Goal: Task Accomplishment & Management: Manage account settings

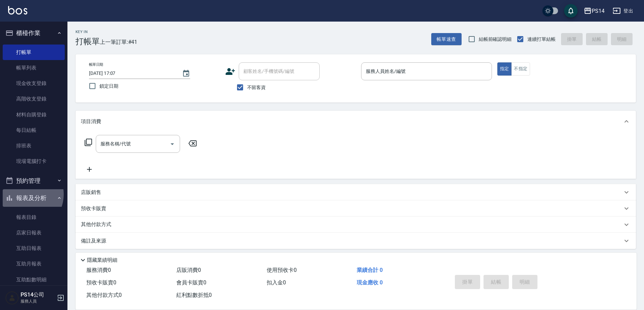
click at [25, 194] on button "報表及分析" at bounding box center [34, 198] width 62 height 18
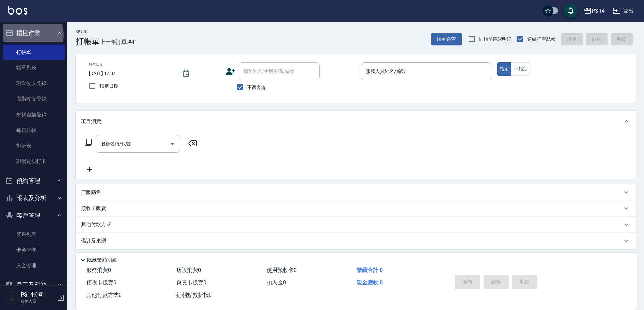
click at [31, 29] on button "櫃檯作業" at bounding box center [34, 33] width 62 height 18
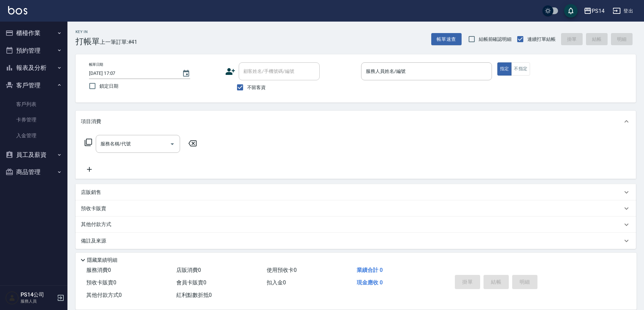
click at [20, 83] on button "客戶管理" at bounding box center [34, 86] width 62 height 18
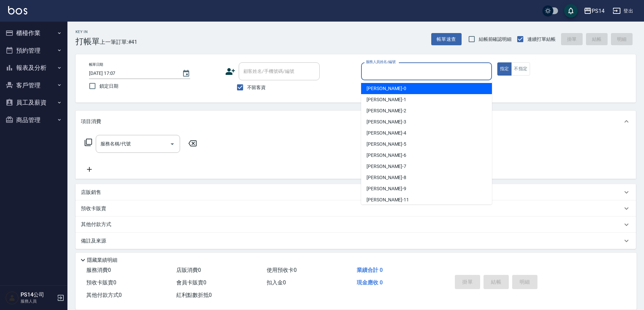
click at [442, 67] on input "服務人員姓名/編號" at bounding box center [426, 71] width 125 height 12
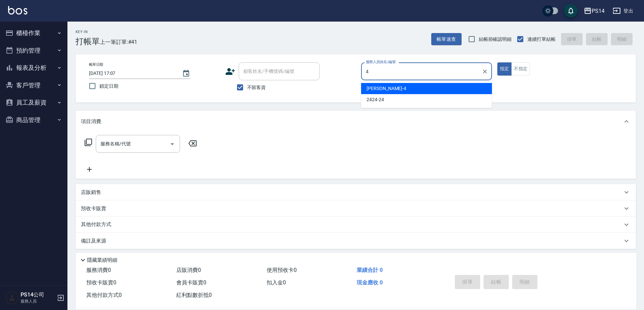
type input "蔡宜蓁-4"
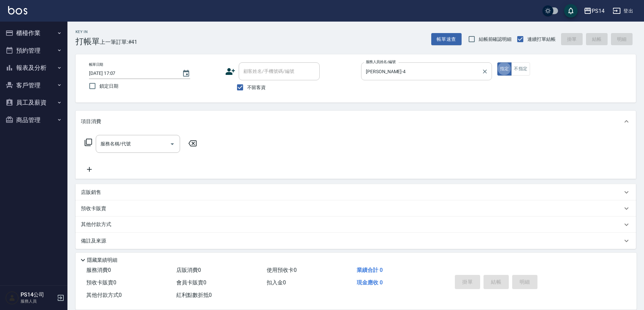
type button "true"
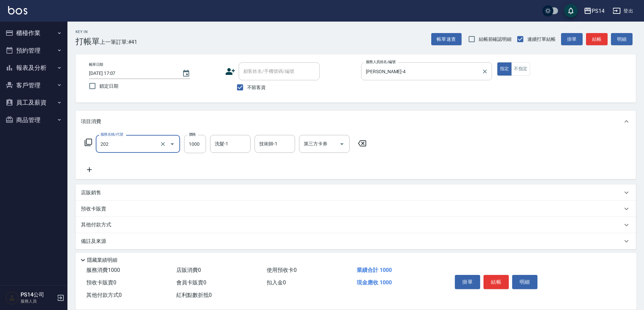
type input "燙髮(202)"
type input "1500"
type input "陳羿淇-17"
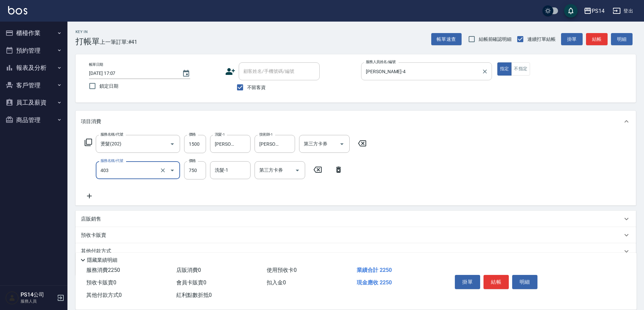
type input "750護(403)"
type input "陳羿淇-17"
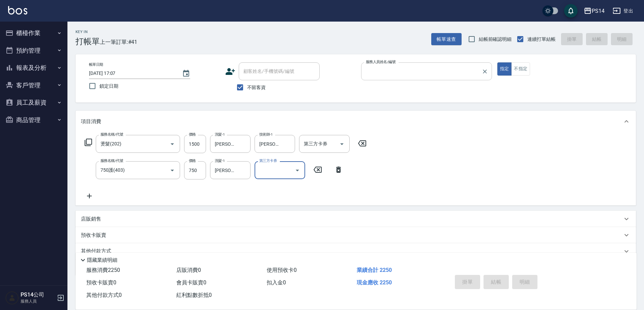
type input "2025/10/05 18:33"
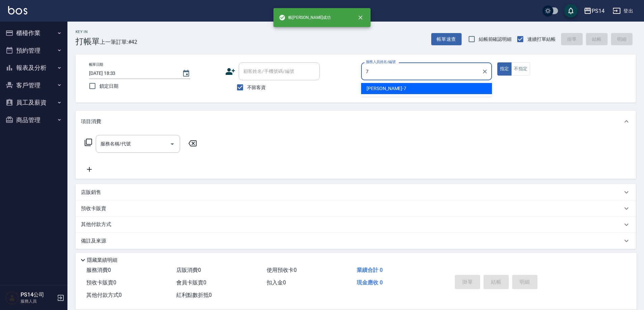
type input "許寶財-7"
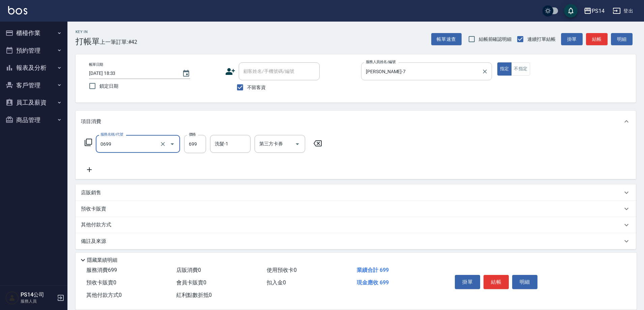
type input "精油SPA(0699)"
type input "顏誼婷-26"
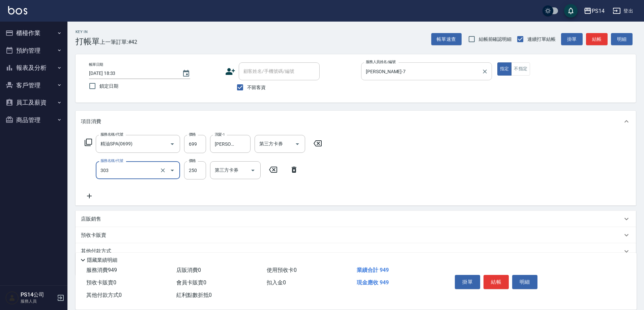
type input "剪髮(303)"
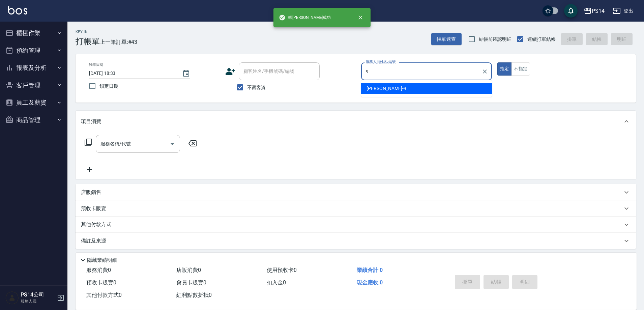
type input "楊宇霏-9"
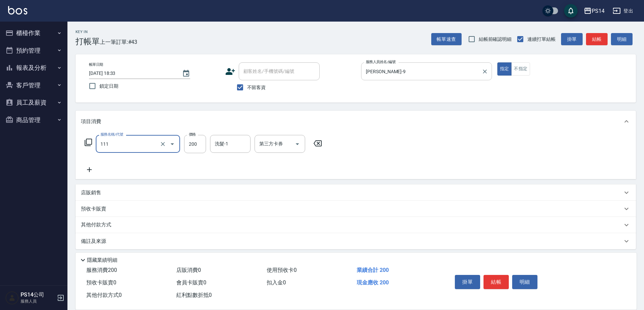
type input "200(111)"
type input "謝欣紜-28"
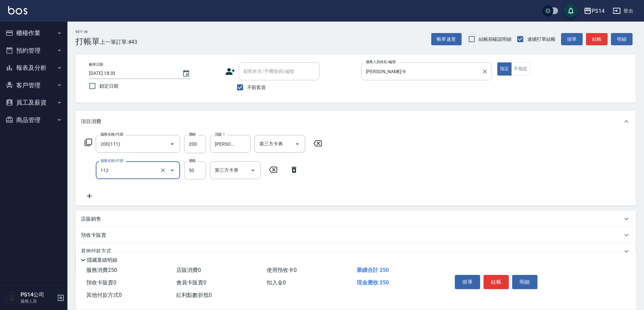
type input "精油50(112)"
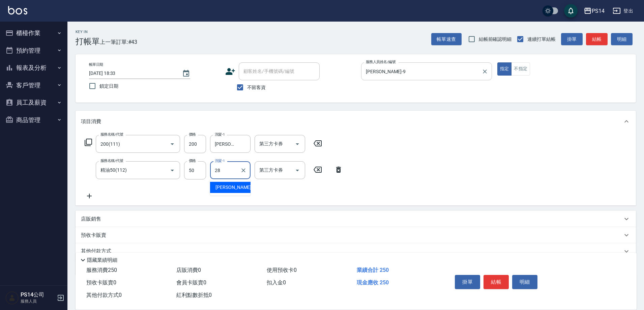
type input "謝欣紜-28"
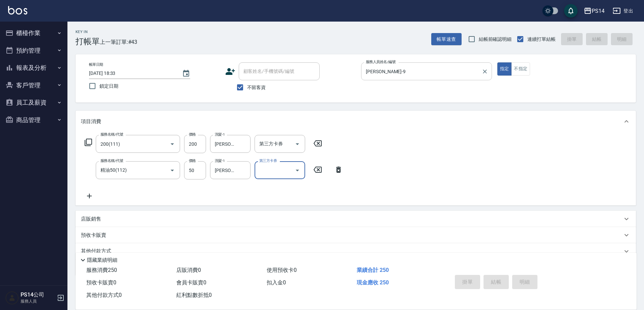
type input "2025/10/05 18:34"
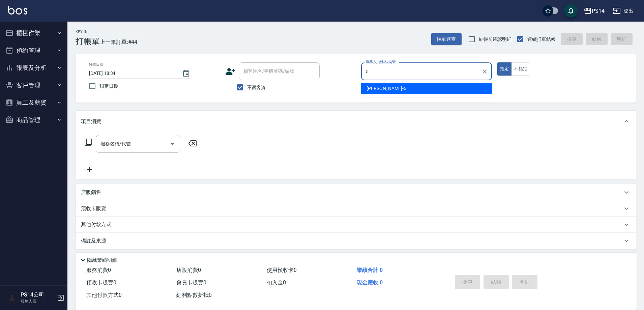
type input "劉珈均-5"
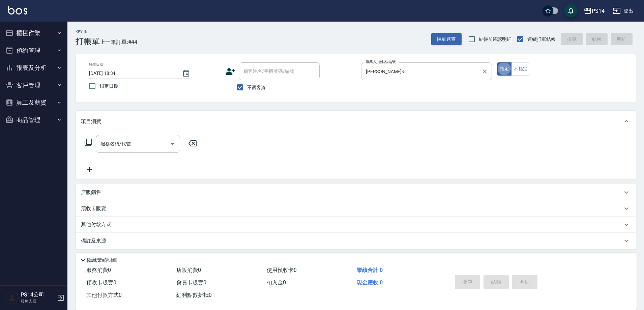
scroll to position [4, 0]
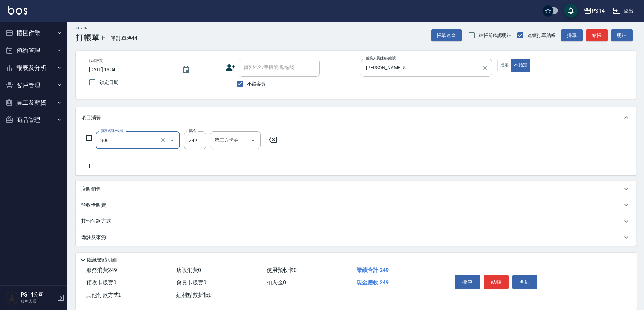
type input "剪髮(306)"
type input "陳昱蓁-18"
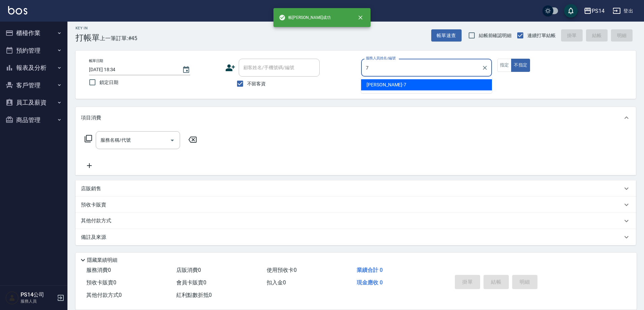
type input "許寶財-7"
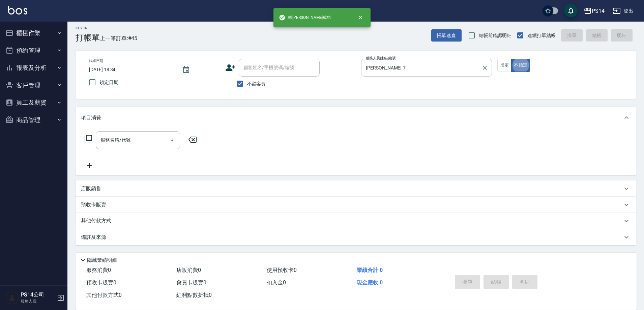
type button "false"
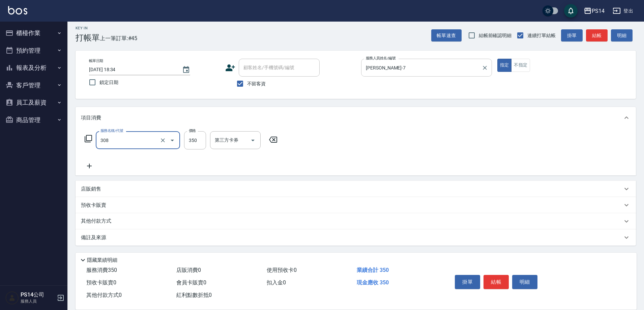
type input "洗+剪(308)"
type input "林川富-11"
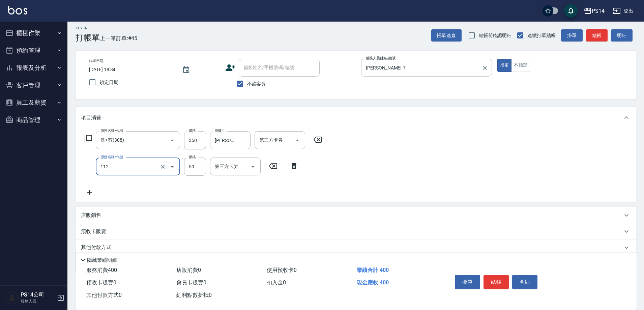
type input "精油50(112)"
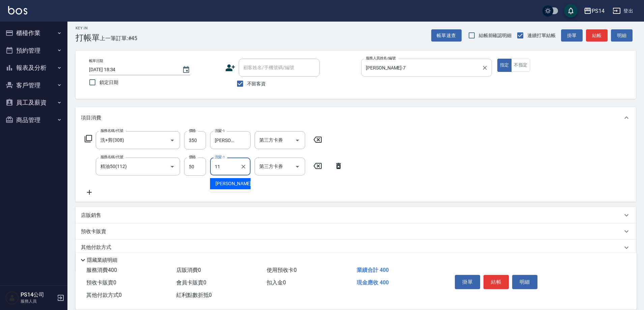
type input "林川富-11"
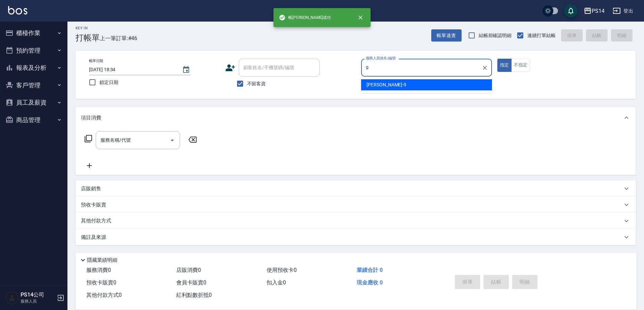
type input "楊宇霏-9"
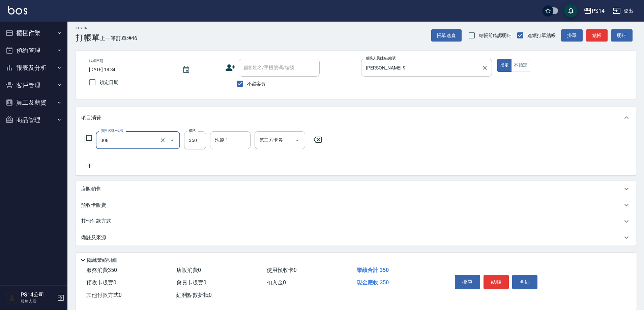
type input "洗+剪(308)"
type input "陳羿淇-17"
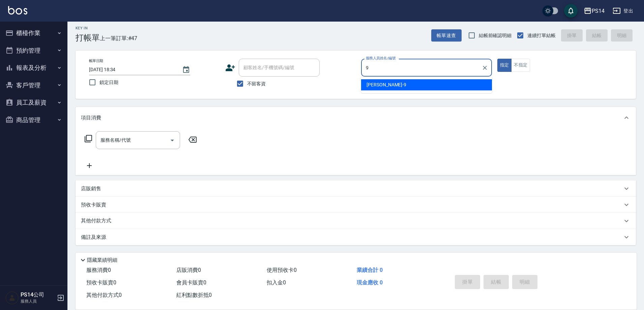
type input "楊宇霏-9"
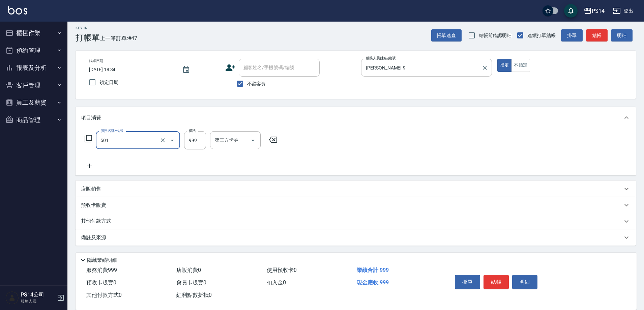
type input "染髮(501)"
type input "1200"
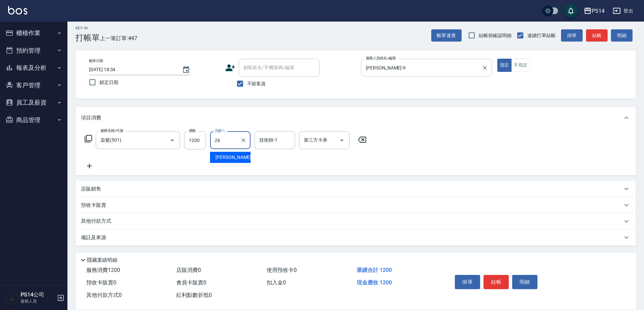
type input "顏誼婷-26"
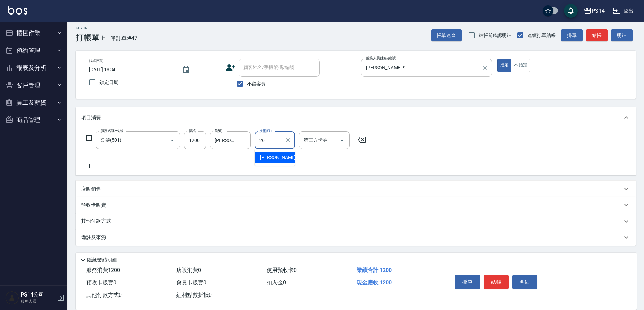
type input "顏誼婷-26"
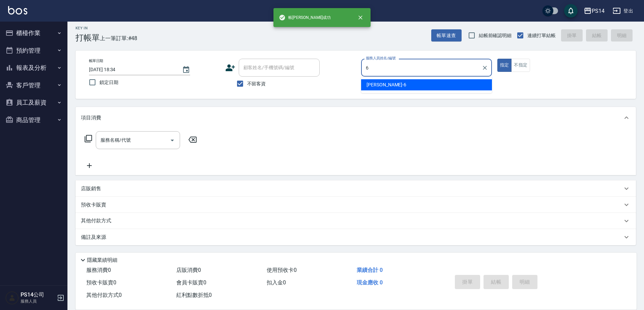
type input "陳宗志-6"
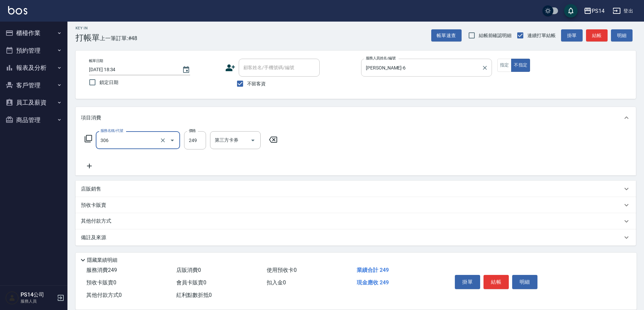
type input "剪髮(306)"
type input "陳昱蓁-18"
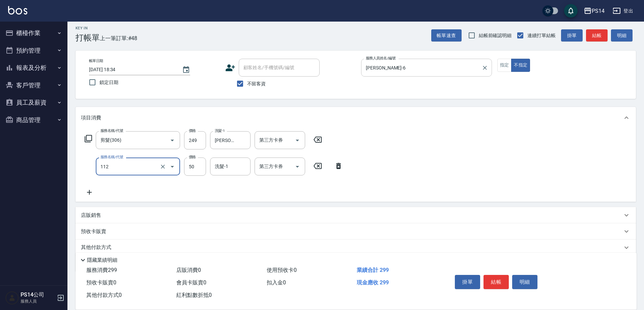
type input "精油50(112)"
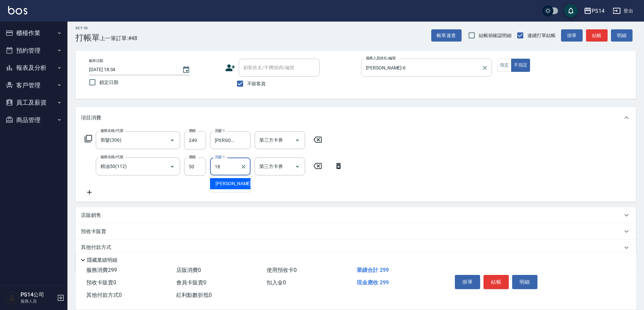
type input "陳昱蓁-18"
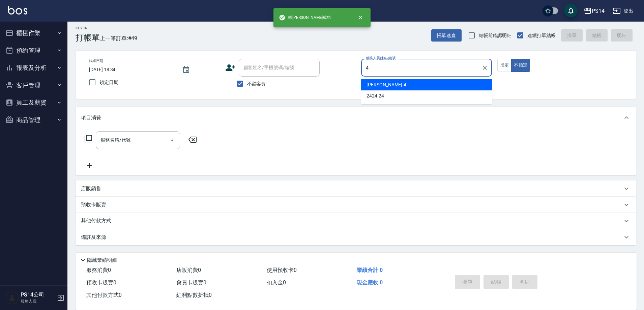
type input "蔡宜蓁-4"
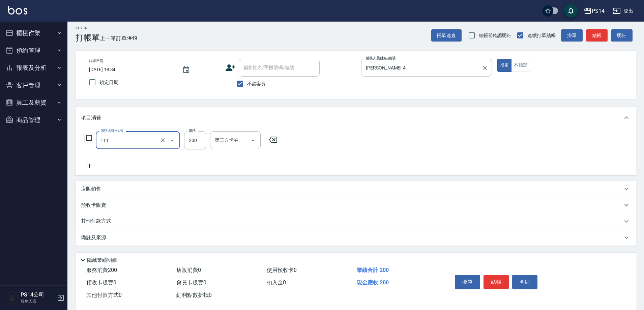
type input "200(111)"
type input "李祥君 -37"
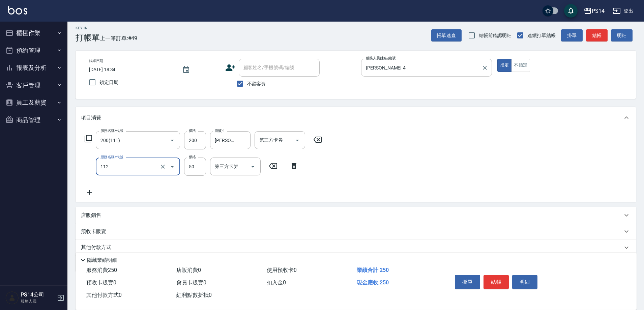
type input "精油50(112)"
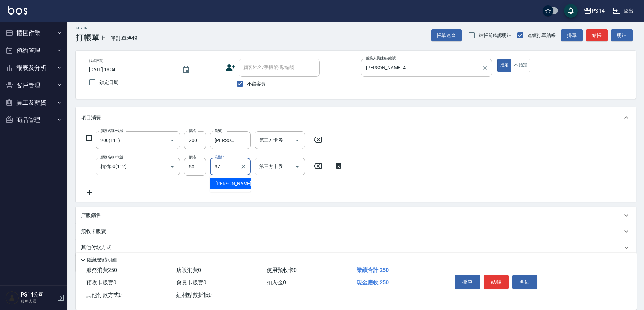
type input "李祥君 -37"
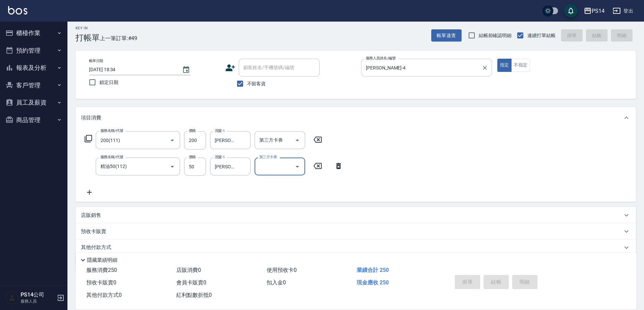
type input "2025/10/05 18:35"
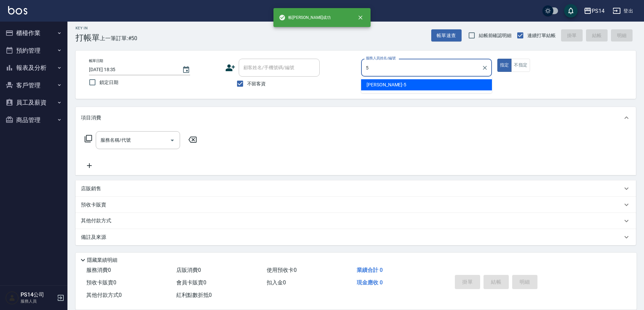
type input "劉珈均-5"
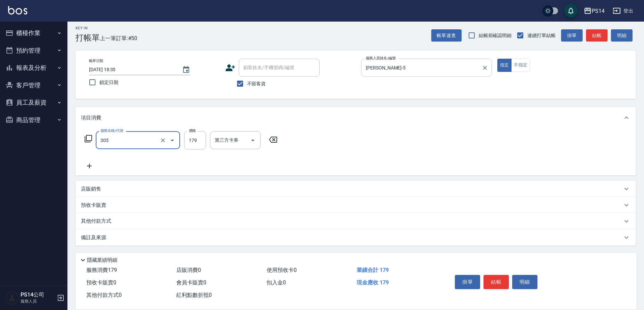
type input "剪髮(305)"
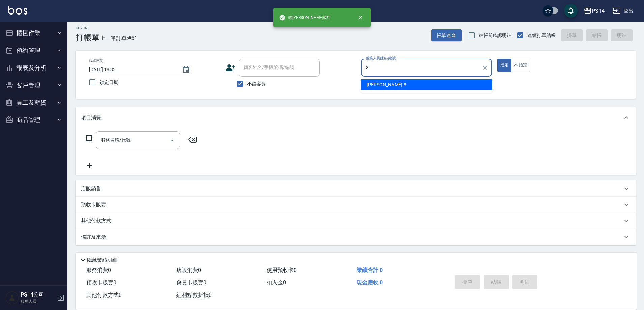
type input "徐于雯-8"
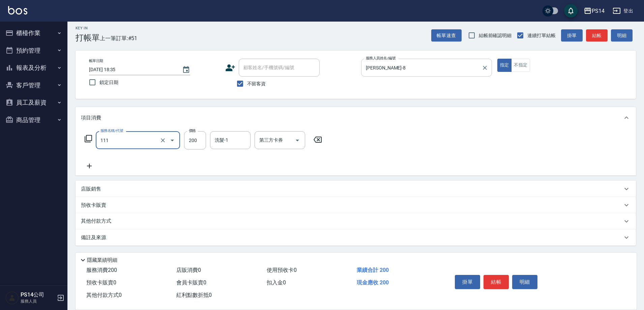
type input "200(111)"
type input "林川富-11"
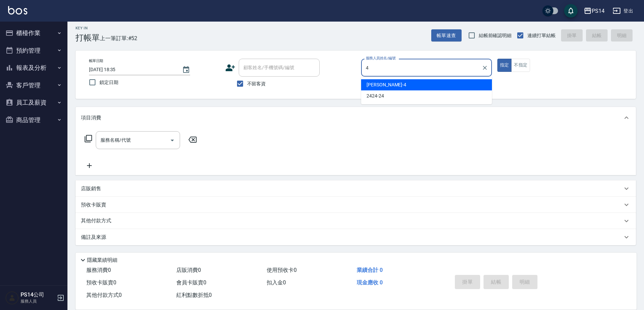
type input "蔡宜蓁-4"
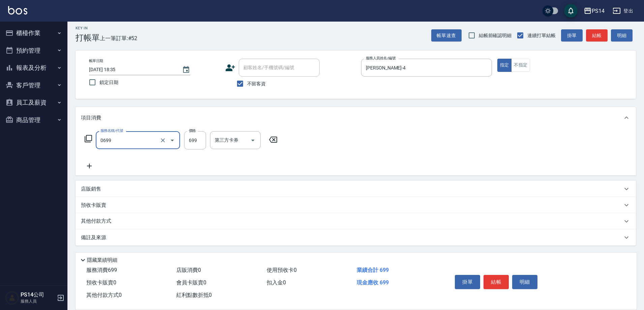
type input "精油SPA(0699)"
type input "李祥君 -37"
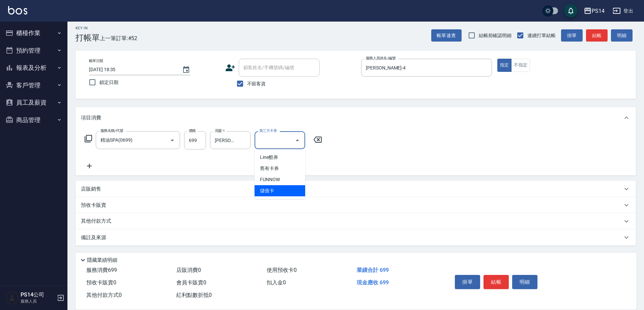
type input "儲值卡"
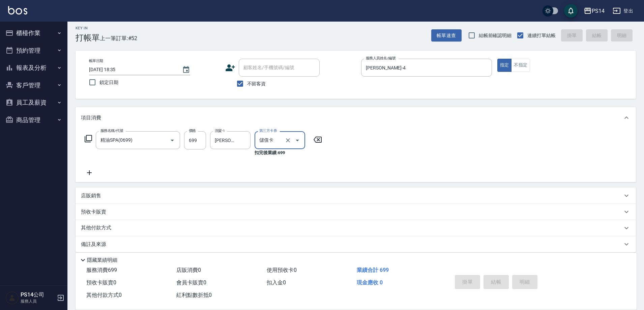
type input "2025/10/05 18:42"
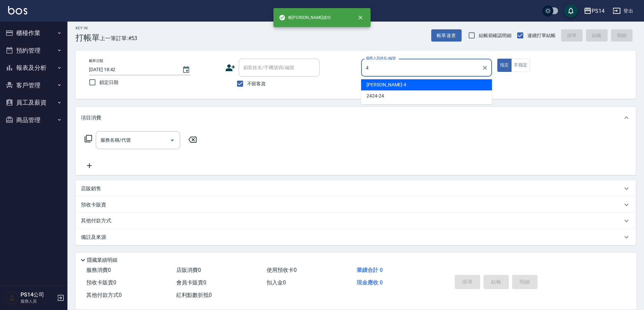
type input "蔡宜蓁-4"
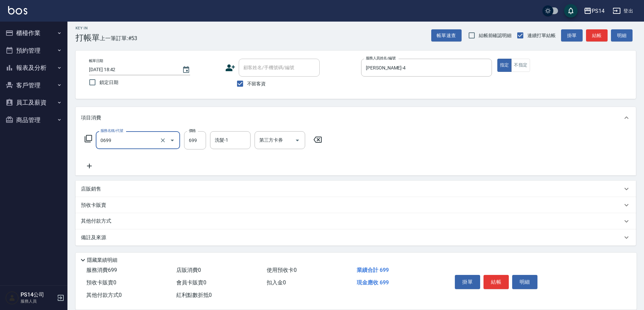
type input "精油SPA(0699)"
type input "陳羿淇-17"
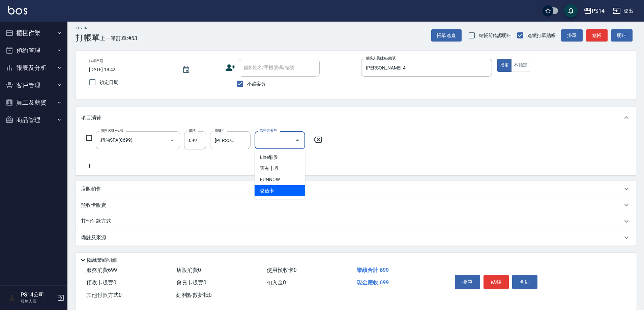
type input "儲值卡"
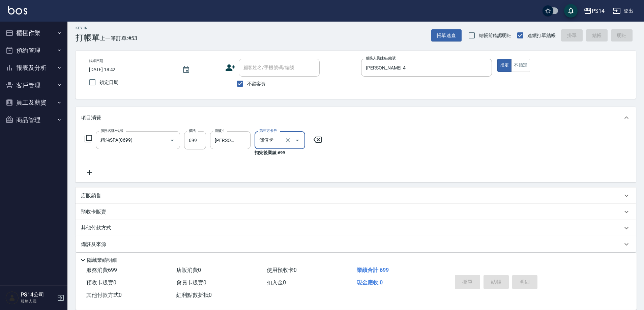
type input "2025/10/05 18:43"
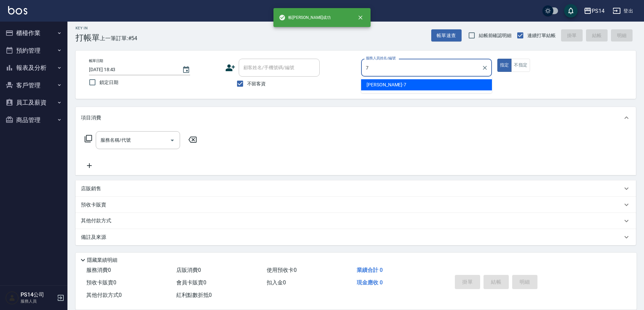
type input "許寶財-7"
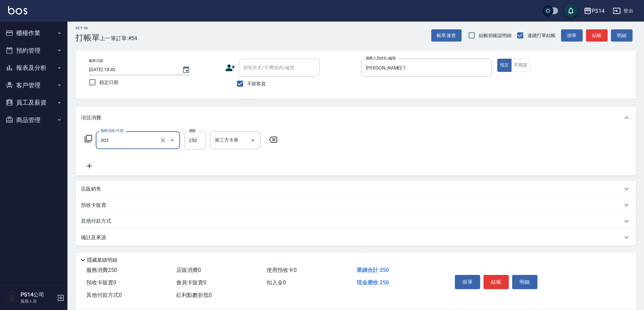
type input "剪髮(303)"
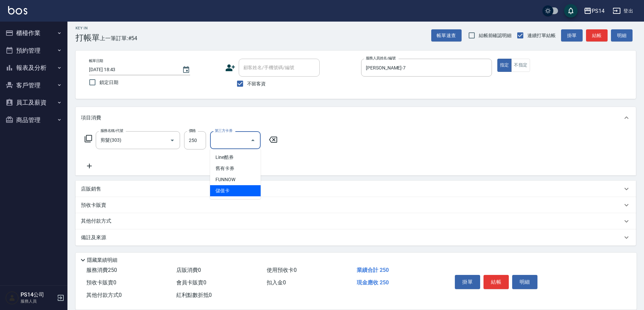
type input "儲值卡"
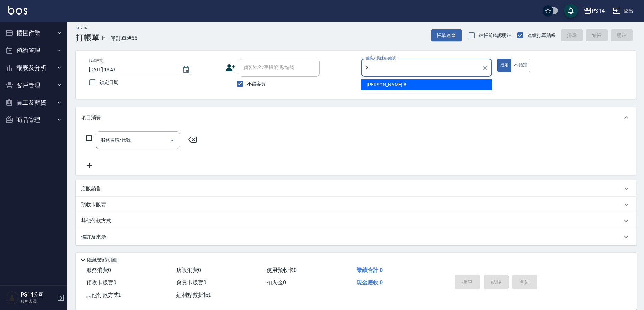
type input "徐于雯-8"
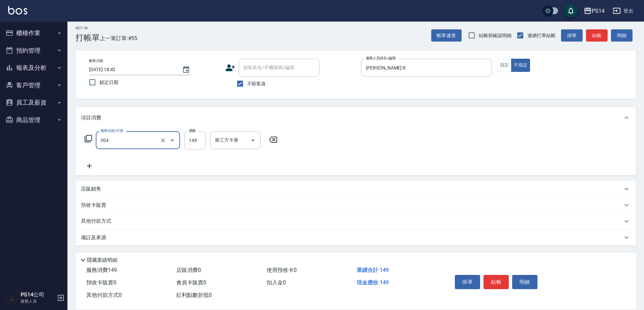
type input "剪髮(304)"
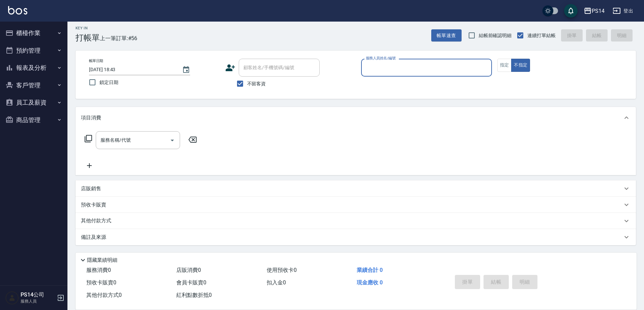
click at [25, 65] on button "報表及分析" at bounding box center [34, 68] width 62 height 18
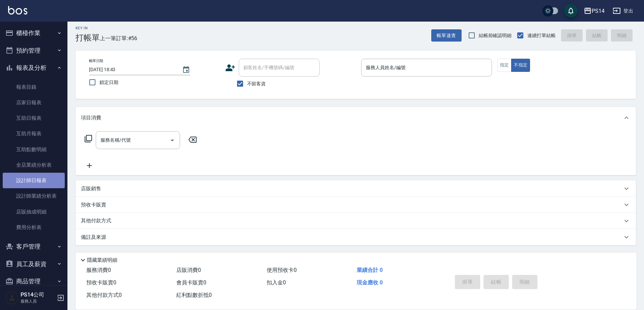
click at [45, 182] on link "設計師日報表" at bounding box center [34, 181] width 62 height 16
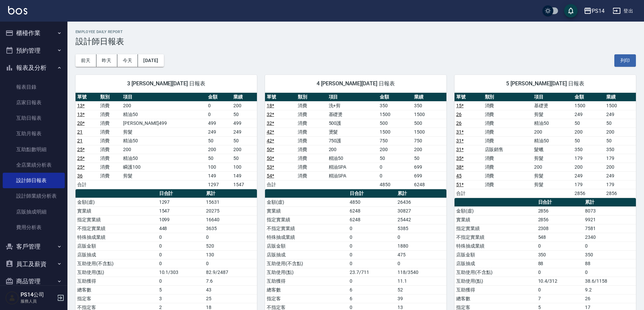
click at [31, 66] on button "報表及分析" at bounding box center [34, 68] width 62 height 18
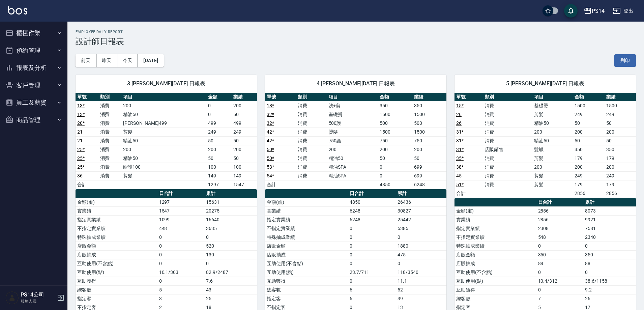
click at [29, 31] on button "櫃檯作業" at bounding box center [34, 33] width 62 height 18
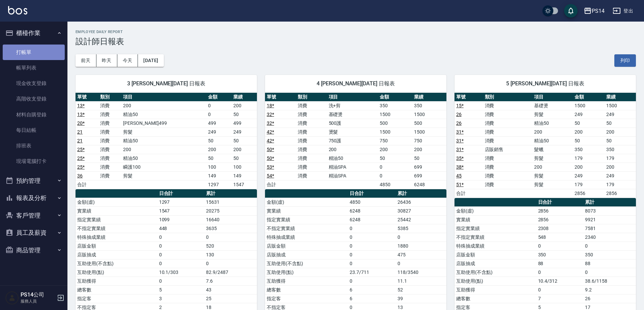
click at [30, 54] on link "打帳單" at bounding box center [34, 53] width 62 height 16
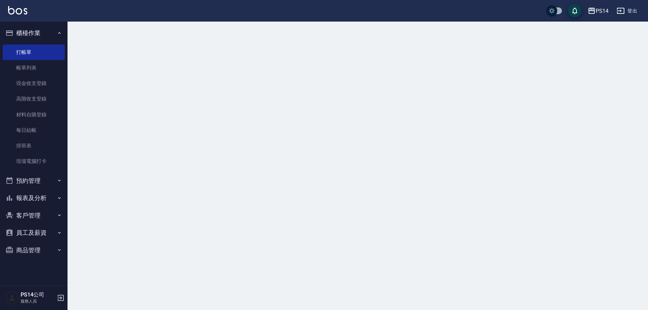
click at [26, 32] on button "櫃檯作業" at bounding box center [34, 33] width 62 height 18
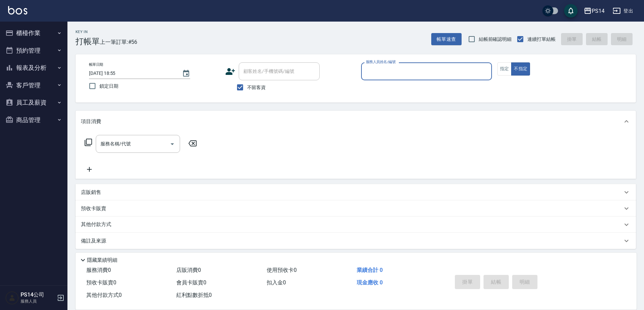
click at [35, 66] on button "報表及分析" at bounding box center [34, 68] width 62 height 18
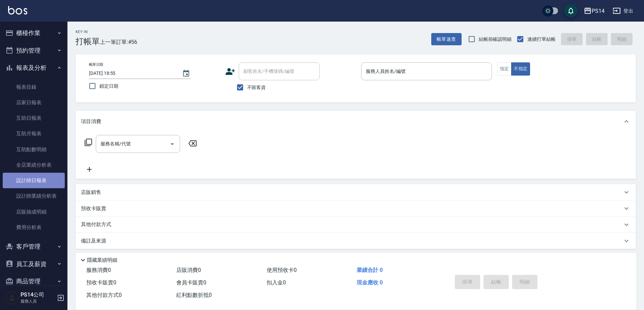
click at [47, 176] on link "設計師日報表" at bounding box center [34, 181] width 62 height 16
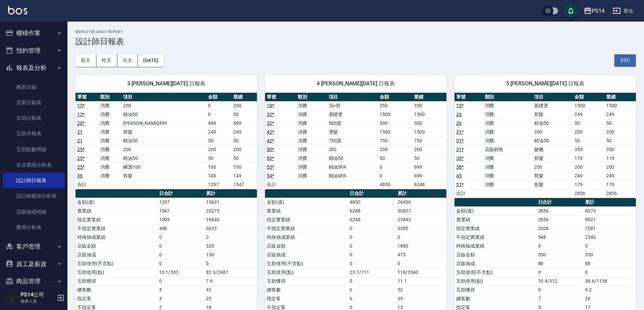
click at [34, 67] on button "報表及分析" at bounding box center [34, 68] width 62 height 18
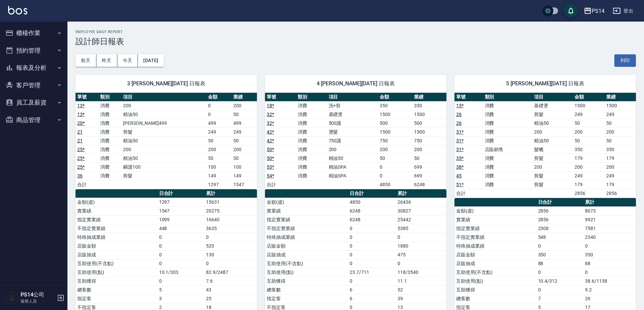
click at [30, 32] on button "櫃檯作業" at bounding box center [34, 33] width 62 height 18
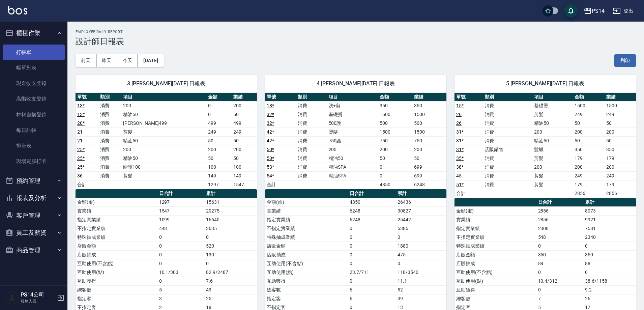
click at [28, 50] on link "打帳單" at bounding box center [34, 53] width 62 height 16
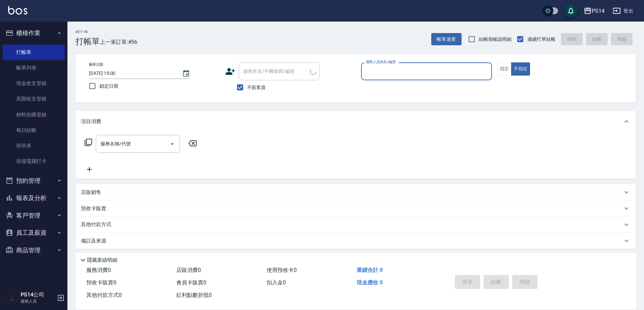
click at [35, 29] on button "櫃檯作業" at bounding box center [34, 33] width 62 height 18
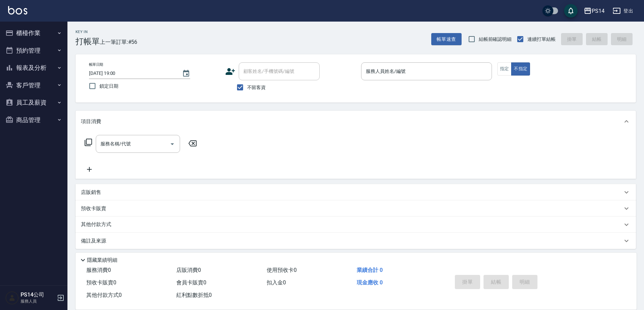
click at [221, 36] on div "Key In 打帳單 上一筆訂單:#56 帳單速查 結帳前確認明細 連續打單結帳 掛單 結帳 明細" at bounding box center [351, 34] width 569 height 25
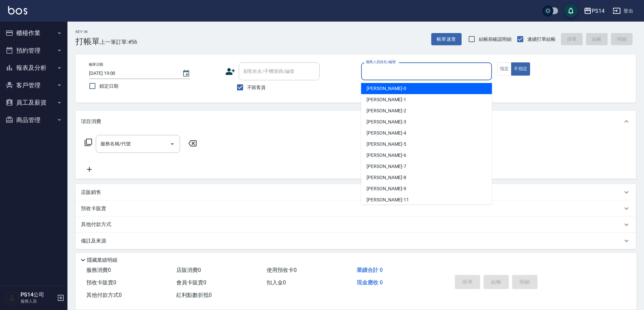
click at [410, 69] on input "服務人員姓名/編號" at bounding box center [426, 71] width 125 height 12
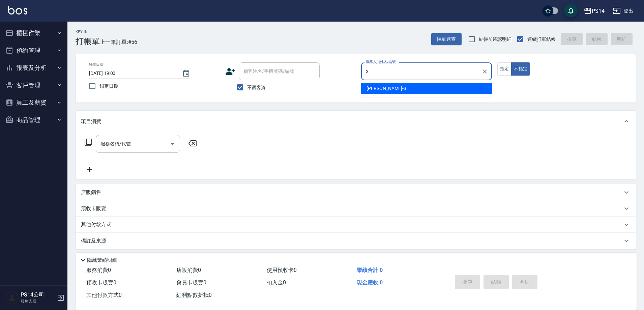
type input "余宜玲-3"
type button "false"
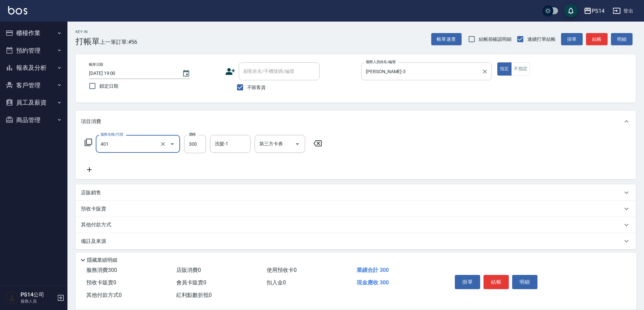
type input "300護(401)"
type input "謝欣紜-28"
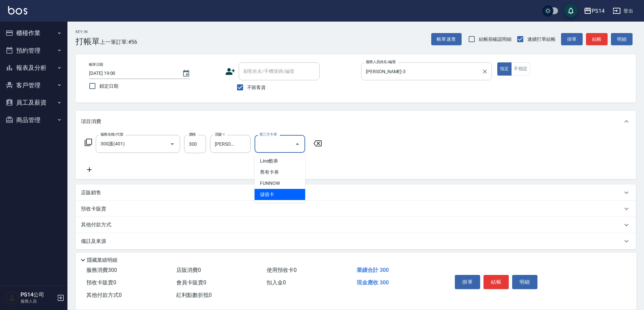
type input "儲值卡"
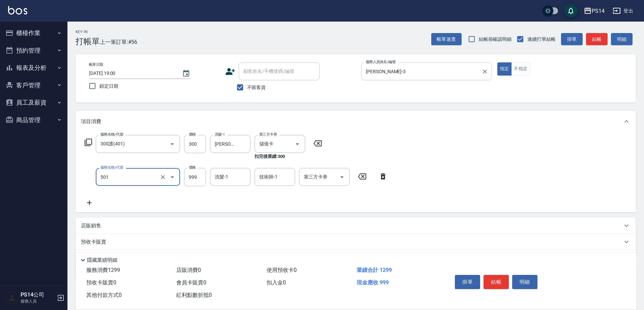
type input "染髮(501)"
type input "1200"
type input "謝欣紜-28"
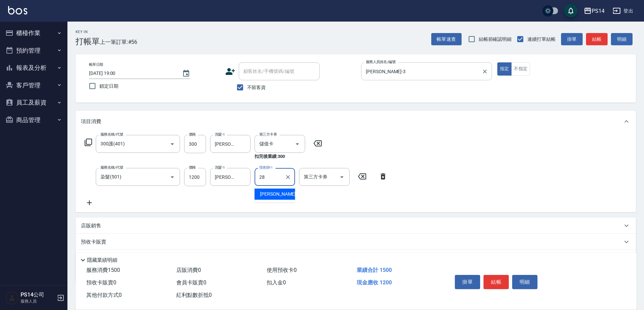
type input "謝欣紜-28"
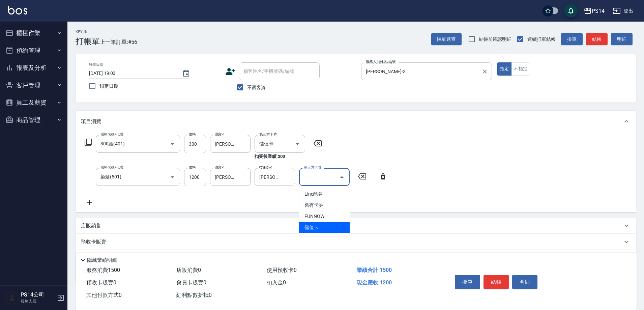
type input "儲值卡"
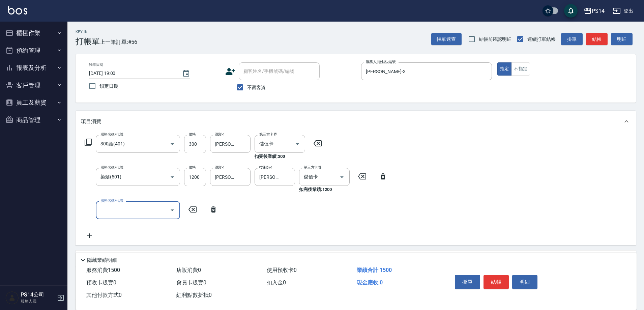
click at [87, 140] on icon at bounding box center [88, 142] width 7 height 7
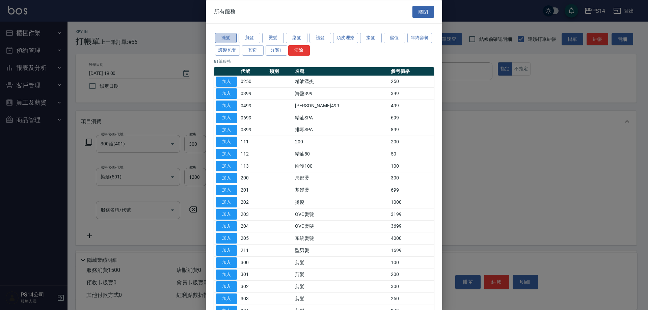
click at [232, 36] on button "洗髮" at bounding box center [226, 38] width 22 height 10
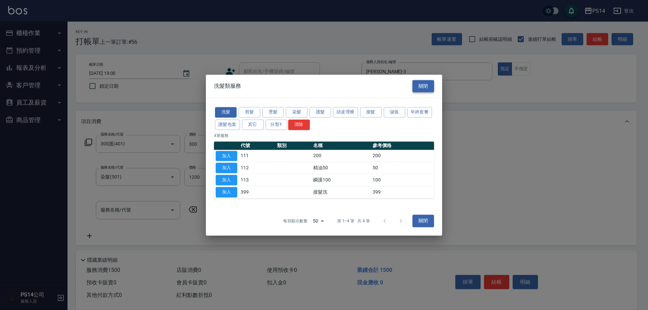
click at [418, 86] on button "關閉" at bounding box center [423, 86] width 22 height 12
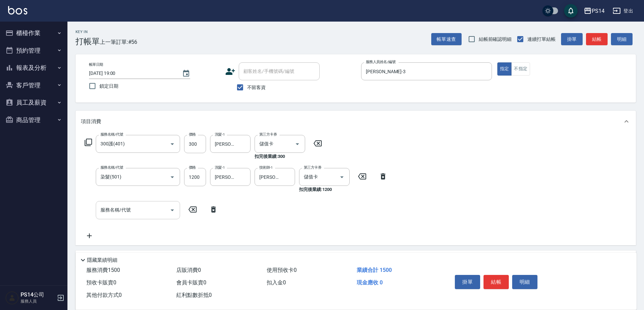
drag, startPoint x: 141, startPoint y: 215, endPoint x: 142, endPoint y: 208, distance: 6.4
click at [141, 214] on input "服務名稱/代號" at bounding box center [133, 210] width 68 height 12
type input "瞬護100(113)"
type input "謝欣紜-28"
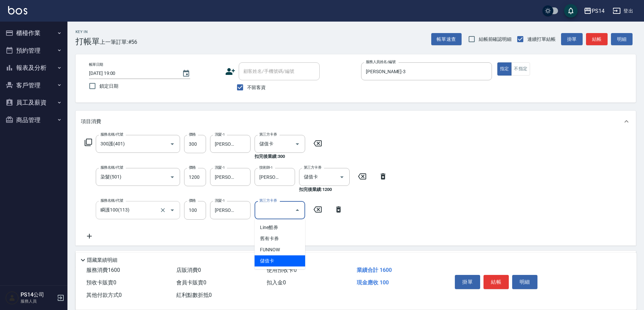
type input "儲值卡"
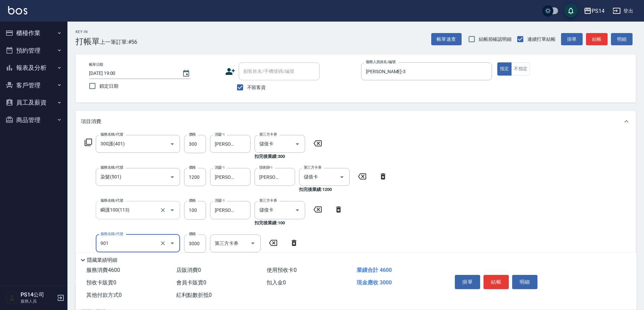
type input "儲值3000(901)"
type input "1000"
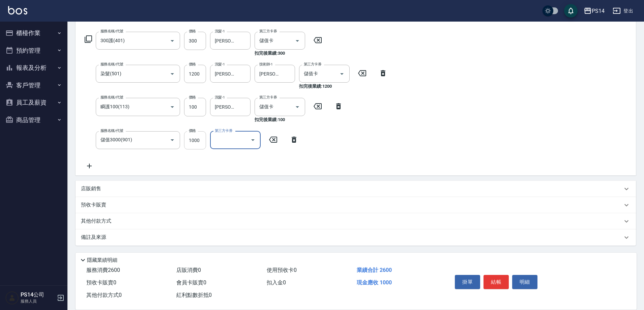
scroll to position [104, 0]
click at [97, 189] on p "店販銷售" at bounding box center [91, 188] width 20 height 7
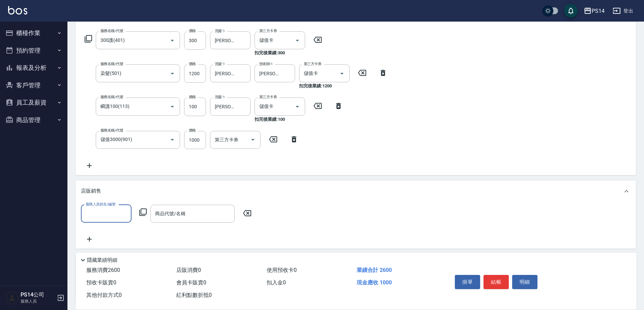
scroll to position [0, 0]
type input "余宜玲-3"
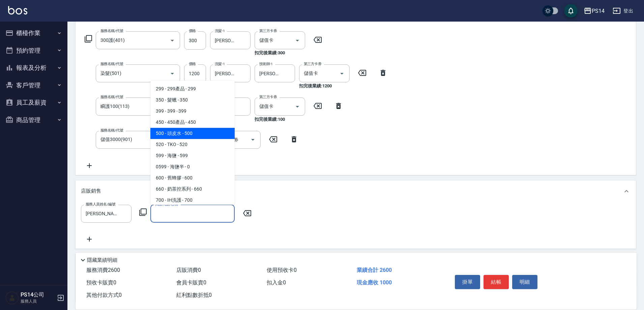
type input "頭皮水"
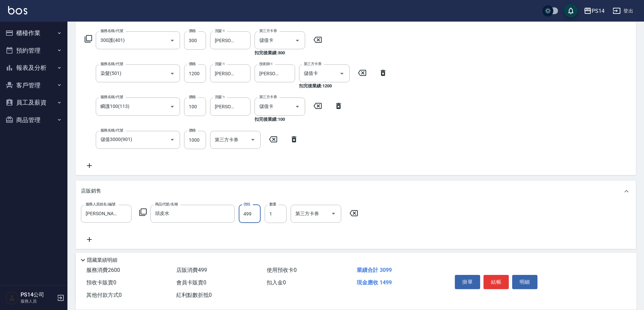
type input "499"
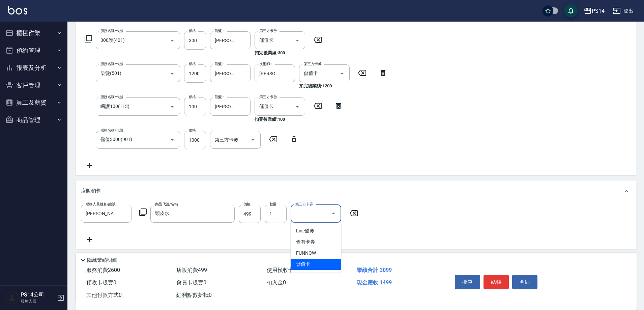
type input "儲值卡"
click at [493, 280] on button "結帳" at bounding box center [496, 282] width 25 height 14
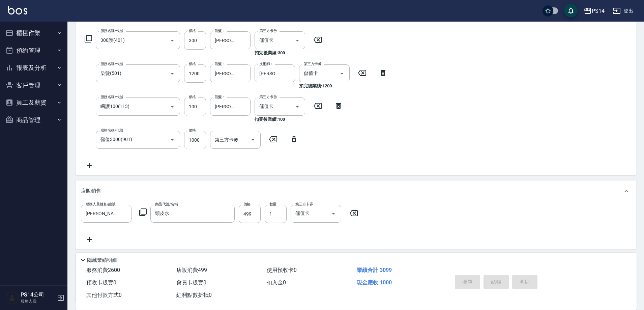
type input "2025/10/05 19:57"
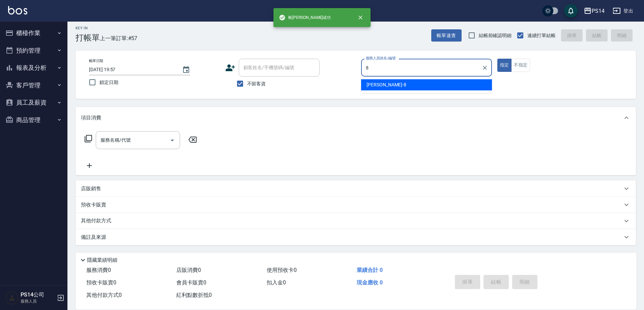
scroll to position [4, 0]
type input "徐于雯-8"
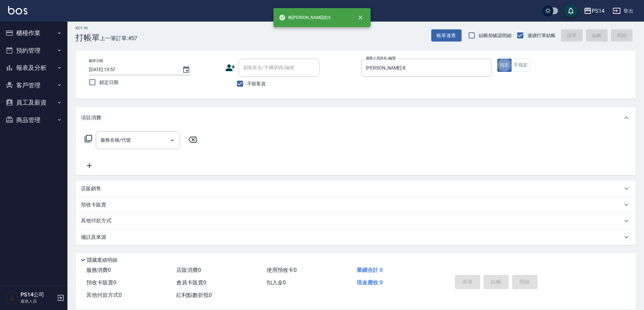
type button "true"
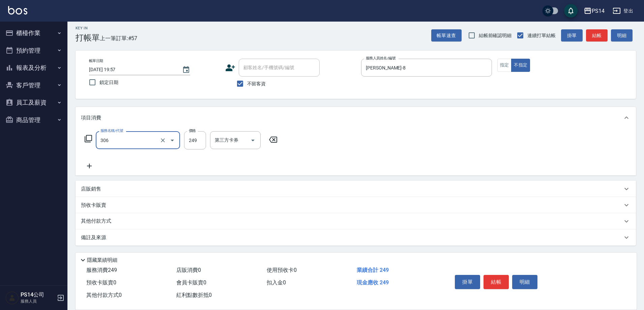
type input "剪髮(306)"
type input "林川富-11"
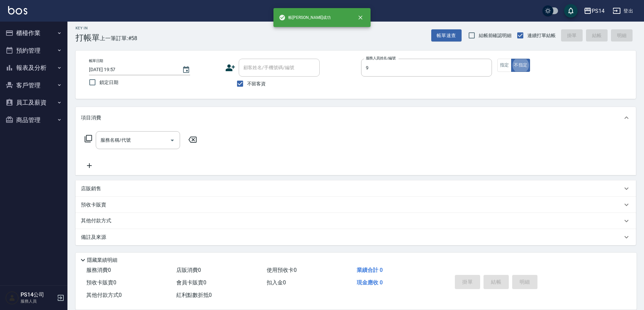
type input "楊宇霏-9"
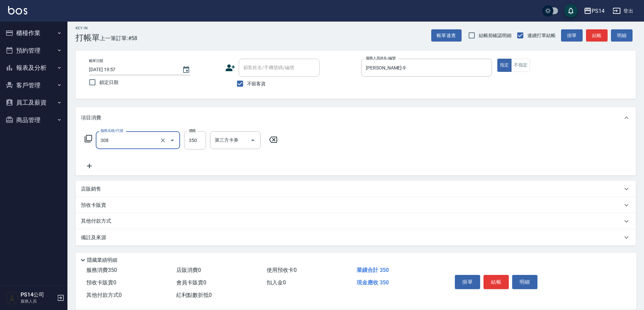
type input "洗+剪(308)"
type input "陳昱蓁-18"
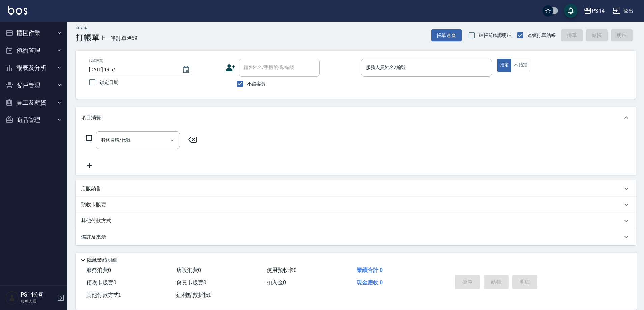
drag, startPoint x: 76, startPoint y: 255, endPoint x: 0, endPoint y: 323, distance: 102.2
click at [0, 310] on html "PS14 登出 櫃檯作業 打帳單 帳單列表 現金收支登錄 高階收支登錄 材料自購登錄 每日結帳 排班表 現場電腦打卡 預約管理 預約管理 單日預約紀錄 單週預…" at bounding box center [322, 153] width 644 height 314
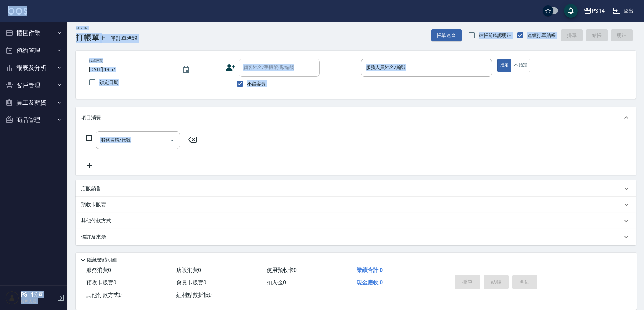
click at [48, 68] on button "報表及分析" at bounding box center [34, 68] width 62 height 18
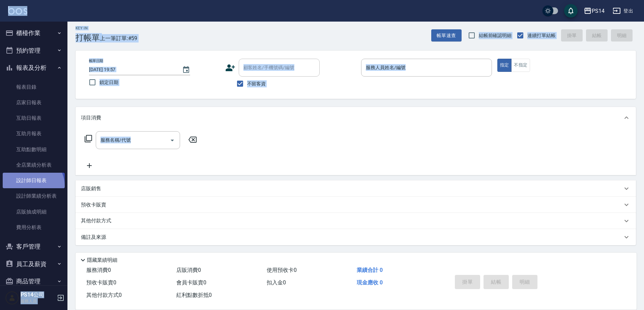
click at [32, 186] on link "設計師日報表" at bounding box center [34, 181] width 62 height 16
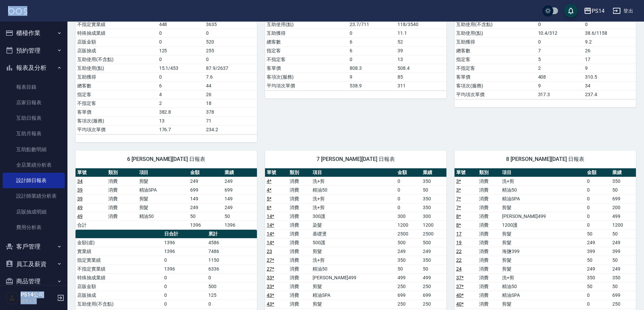
scroll to position [337, 0]
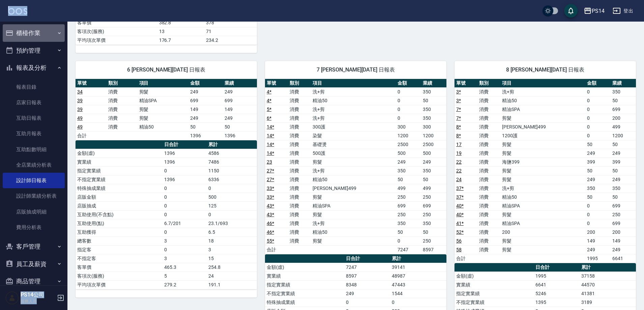
click at [42, 33] on button "櫃檯作業" at bounding box center [34, 33] width 62 height 18
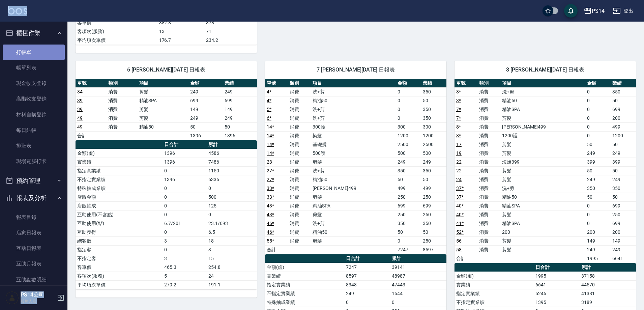
click at [45, 51] on link "打帳單" at bounding box center [34, 53] width 62 height 16
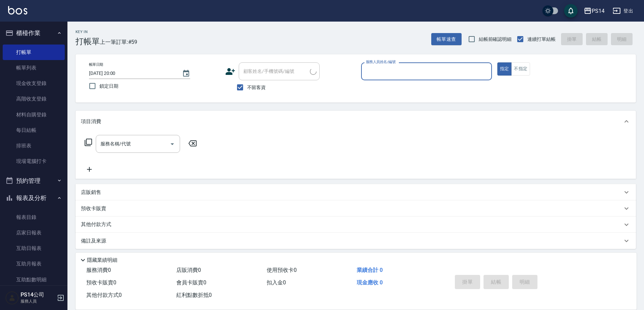
click at [299, 21] on div "PS14 登出" at bounding box center [322, 11] width 644 height 22
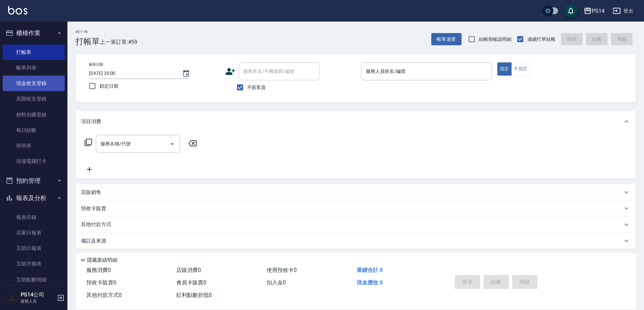
click at [25, 81] on link "現金收支登錄" at bounding box center [34, 84] width 62 height 16
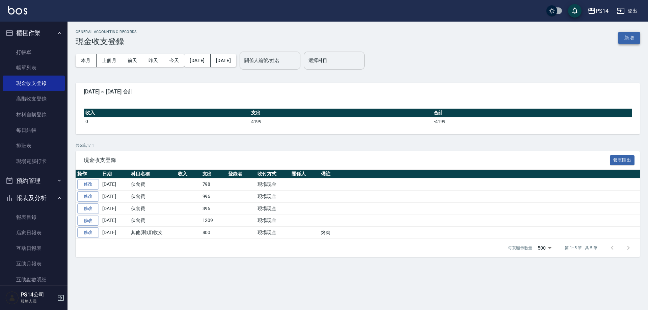
click at [619, 40] on button "新增" at bounding box center [629, 38] width 22 height 12
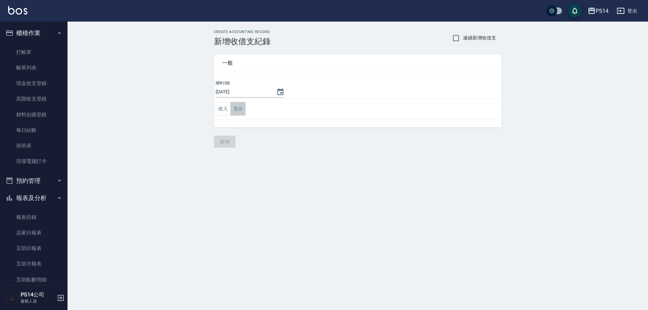
click at [239, 111] on button "支出" at bounding box center [237, 109] width 15 height 14
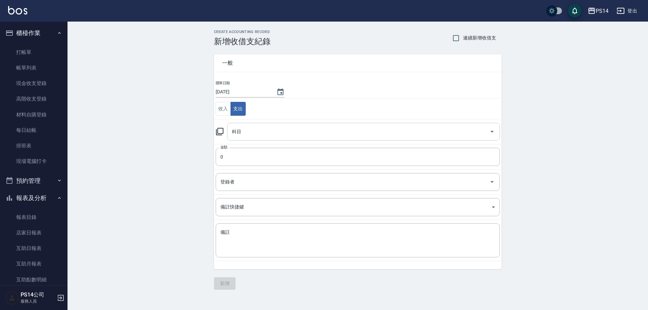
click at [247, 132] on input "科目" at bounding box center [358, 132] width 256 height 12
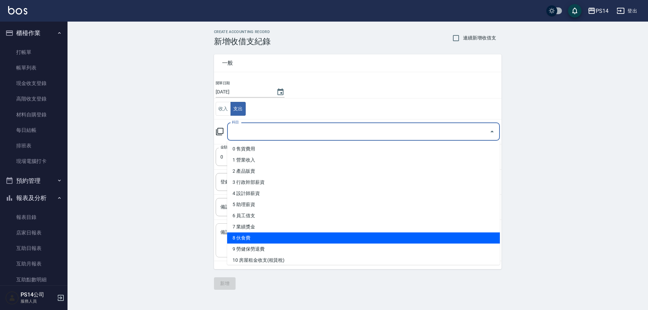
click at [252, 237] on li "8 伙食費" at bounding box center [363, 237] width 273 height 11
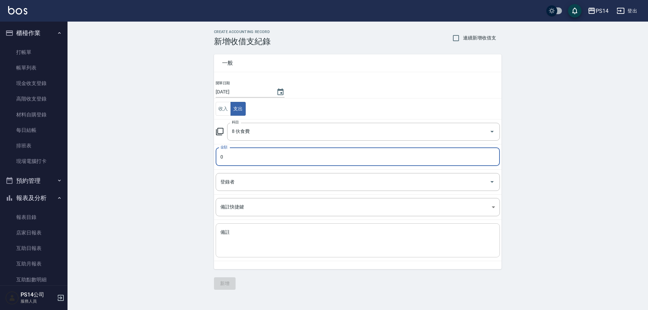
type input "8 伙食費"
type input "860"
click at [225, 283] on button "新增" at bounding box center [225, 283] width 22 height 12
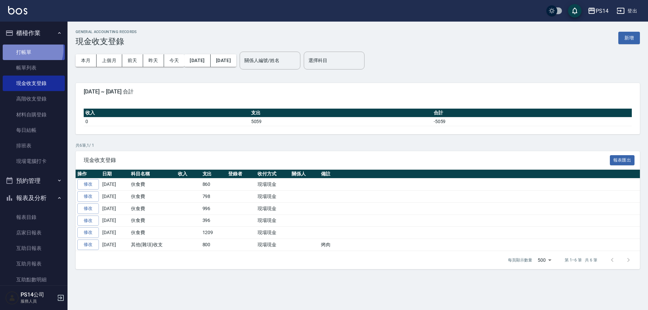
click at [26, 49] on link "打帳單" at bounding box center [34, 53] width 62 height 16
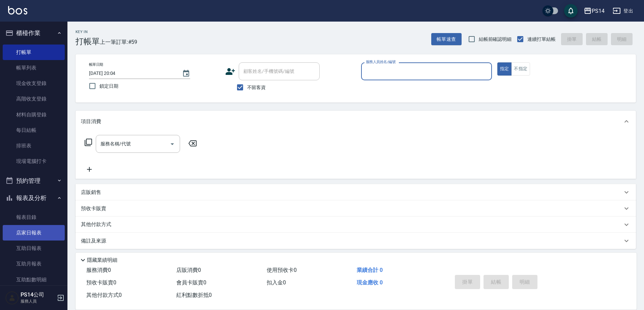
click at [34, 231] on link "店家日報表" at bounding box center [34, 233] width 62 height 16
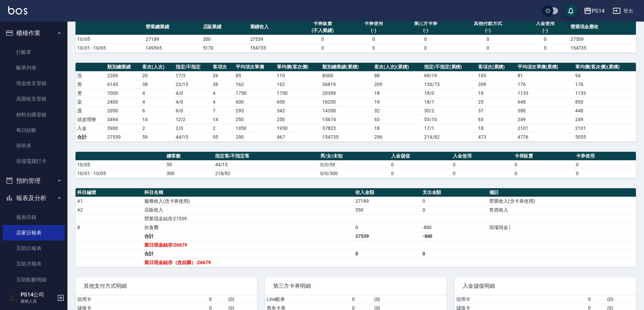
scroll to position [67, 0]
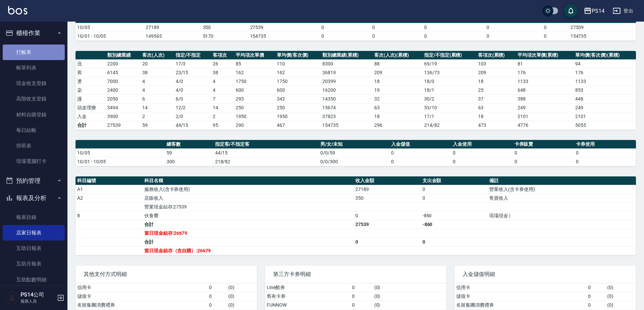
click at [34, 51] on link "打帳單" at bounding box center [34, 53] width 62 height 16
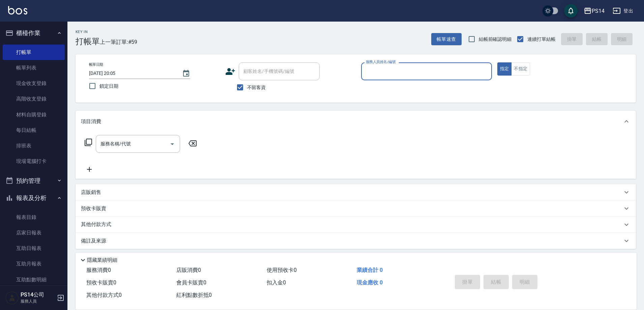
type input "9"
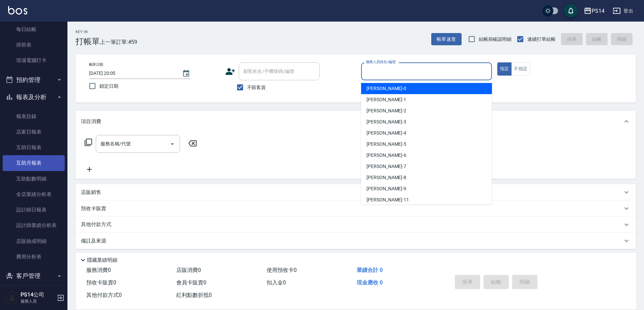
scroll to position [101, 0]
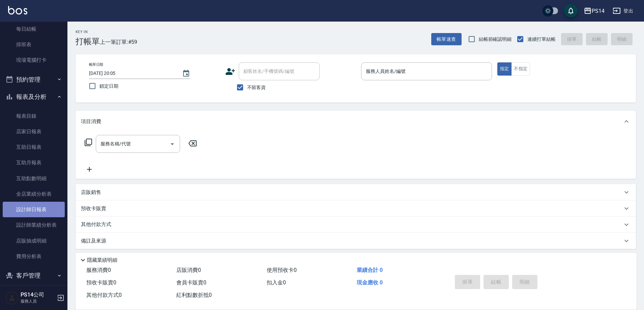
click at [43, 205] on link "設計師日報表" at bounding box center [34, 210] width 62 height 16
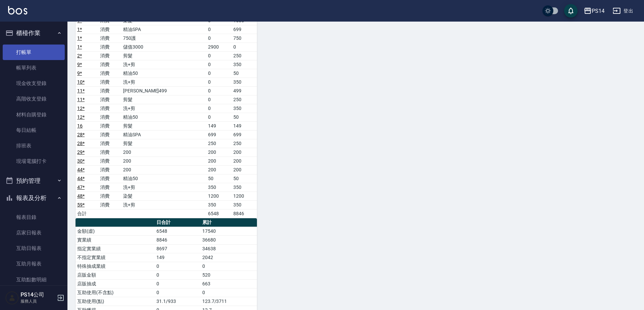
click at [45, 51] on link "打帳單" at bounding box center [34, 53] width 62 height 16
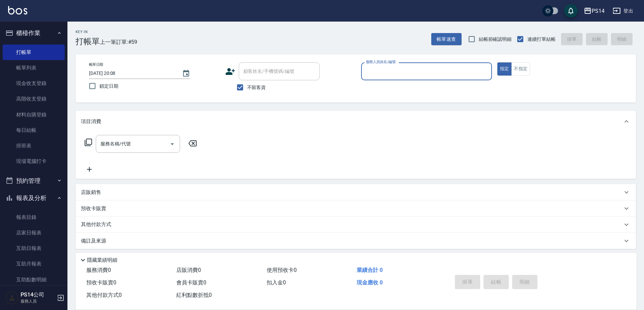
type input "9"
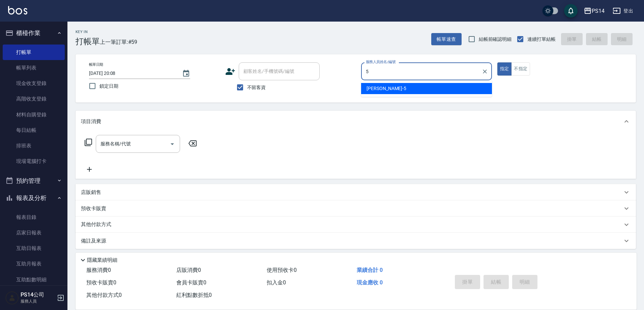
type input "劉珈均-5"
type button "true"
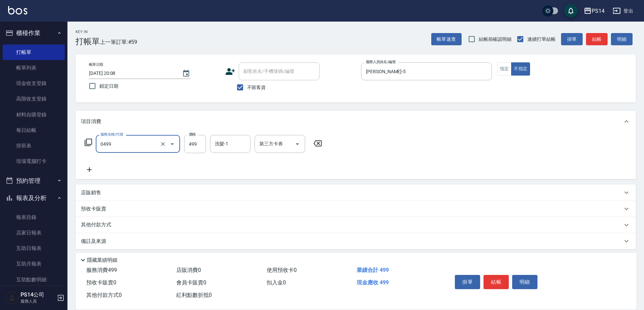
type input "伊黛莉499(0499)"
type input "顏誼婷-26"
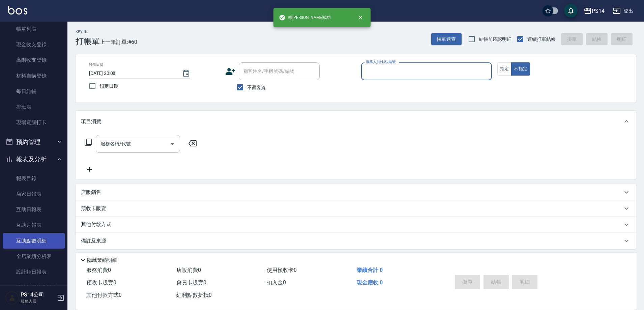
scroll to position [67, 0]
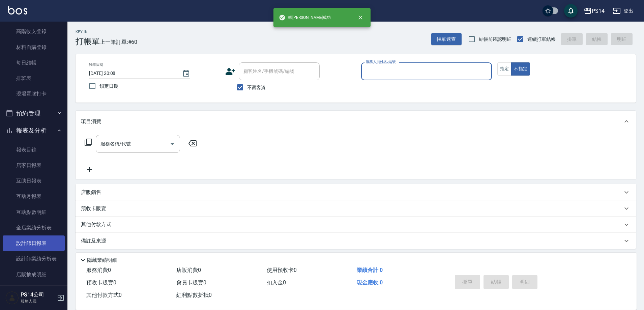
click at [41, 237] on link "設計師日報表" at bounding box center [34, 243] width 62 height 16
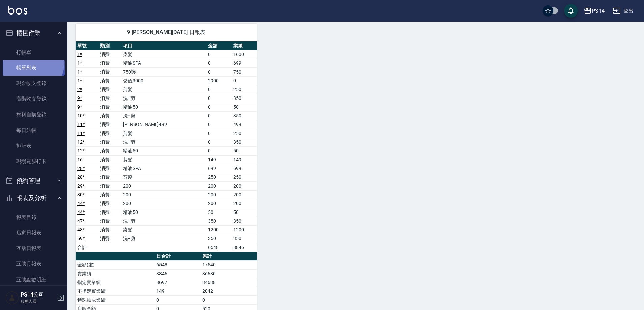
click at [31, 63] on link "帳單列表" at bounding box center [34, 68] width 62 height 16
click at [32, 64] on link "帳單列表" at bounding box center [34, 68] width 62 height 16
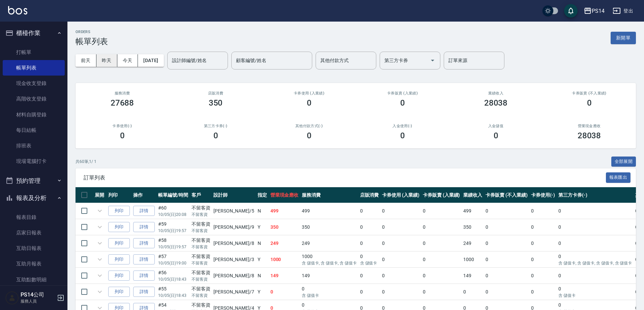
click at [112, 64] on button "昨天" at bounding box center [106, 60] width 21 height 12
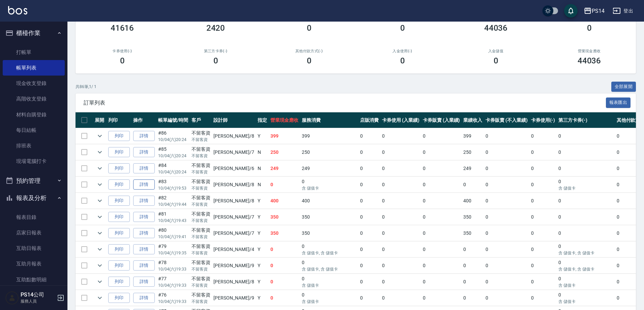
scroll to position [135, 0]
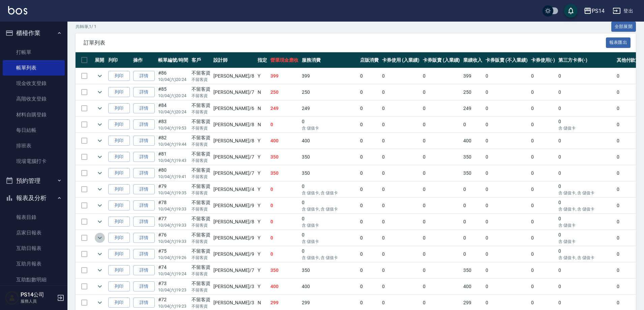
click at [96, 236] on icon "expand row" at bounding box center [100, 238] width 8 height 8
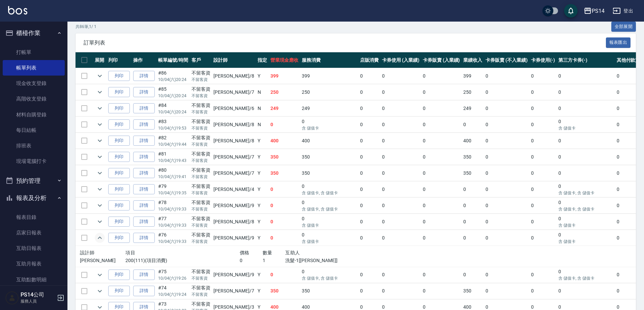
click at [96, 236] on icon "expand row" at bounding box center [100, 238] width 8 height 8
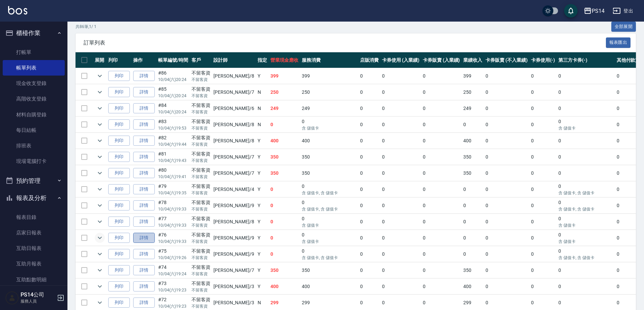
click at [135, 235] on link "詳情" at bounding box center [144, 238] width 22 height 10
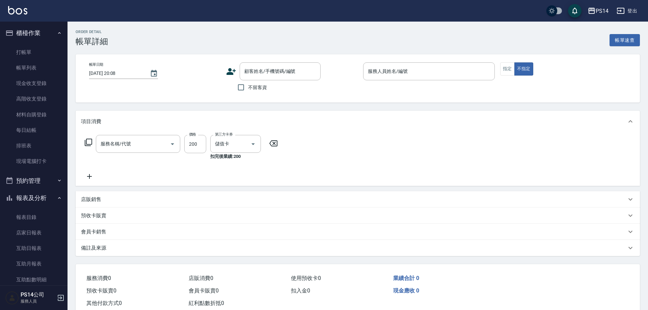
type input "2025/10/04 19:33"
checkbox input "true"
type input "楊宇霏-9"
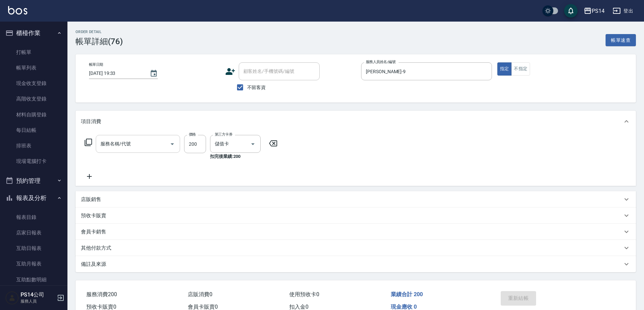
type input "200(111)"
click at [158, 144] on button "Clear" at bounding box center [162, 143] width 9 height 9
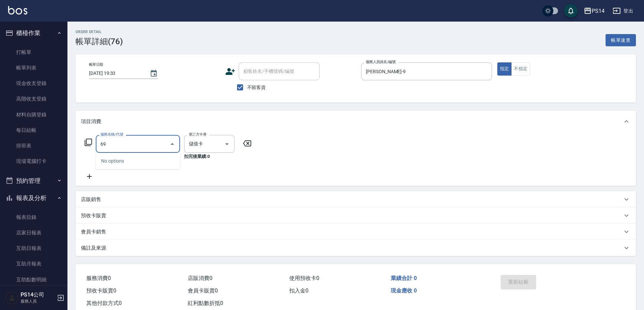
type input "6"
type input "0699"
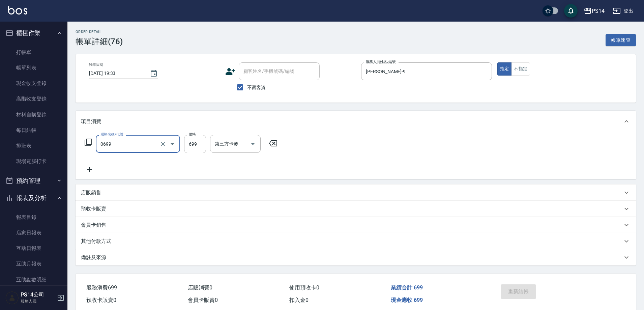
type input "精油SPA(0699)"
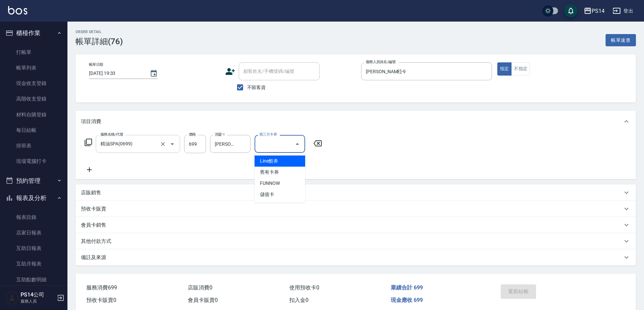
type input "儲值卡"
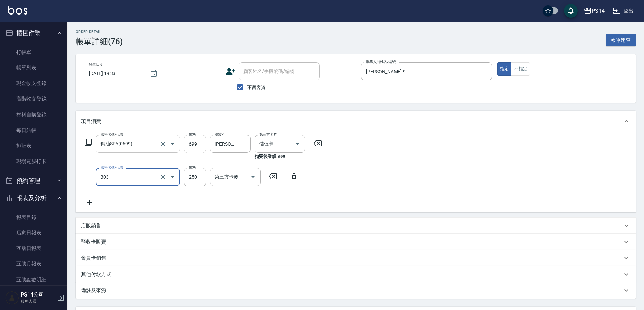
type input "剪髮(303)"
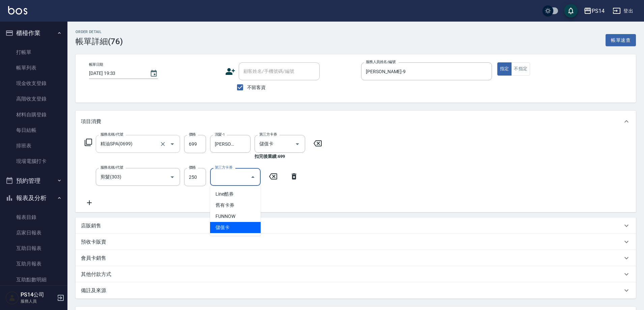
type input "儲值卡"
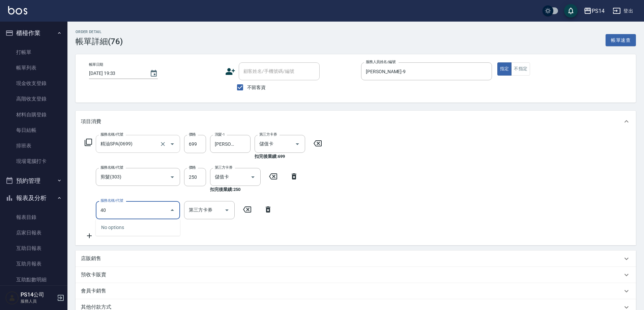
type input "403"
click at [163, 208] on icon "Clear" at bounding box center [163, 210] width 7 height 7
type input "0"
type input "1000護(404)"
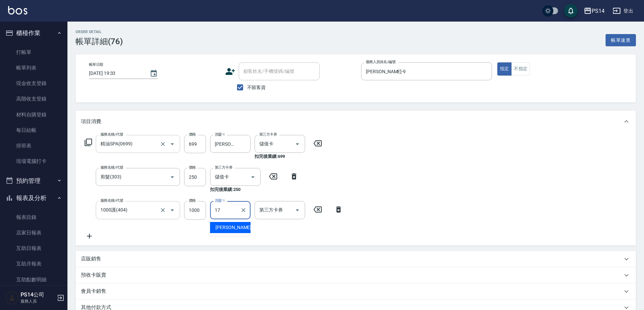
type input "陳羿淇-17"
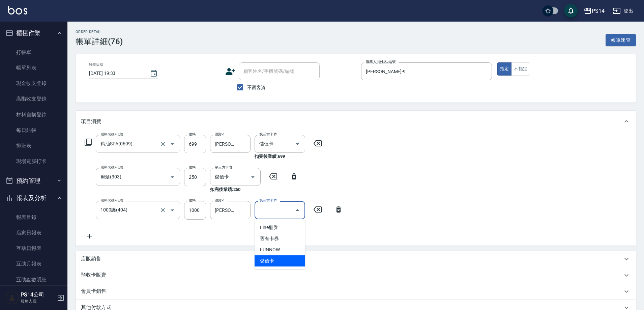
type input "儲值卡"
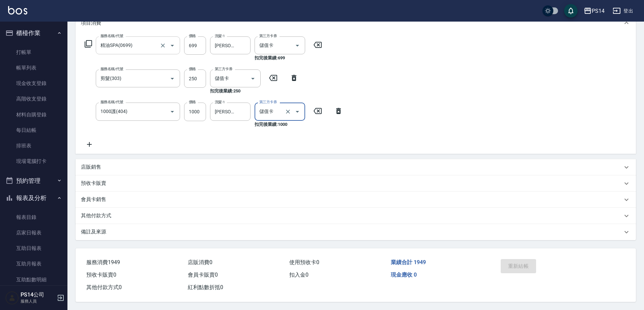
click at [531, 261] on div "重新結帳" at bounding box center [528, 270] width 61 height 29
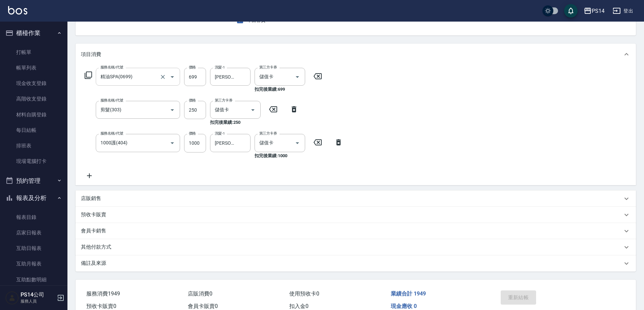
scroll to position [0, 0]
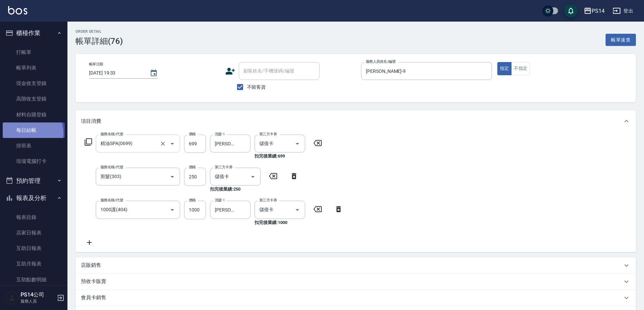
click at [26, 133] on link "每日結帳" at bounding box center [34, 130] width 62 height 16
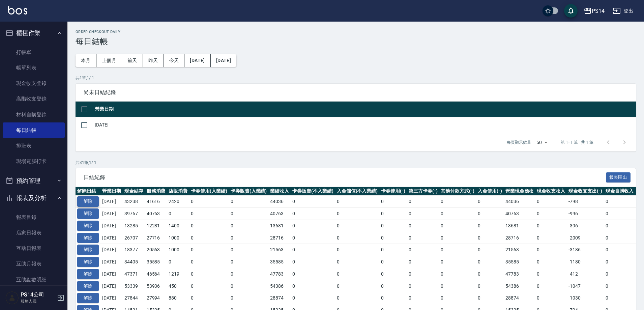
click at [83, 201] on button "解除" at bounding box center [88, 201] width 22 height 10
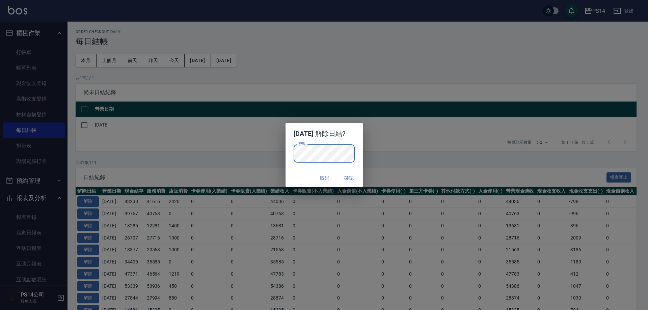
click at [358, 157] on div "密碼 密碼" at bounding box center [323, 156] width 77 height 25
click at [357, 176] on button "確認" at bounding box center [349, 178] width 22 height 12
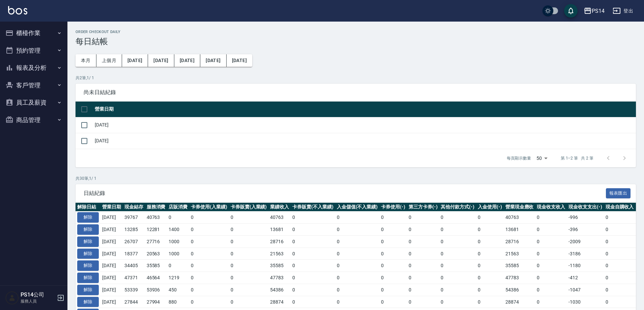
click at [39, 34] on button "櫃檯作業" at bounding box center [34, 33] width 62 height 18
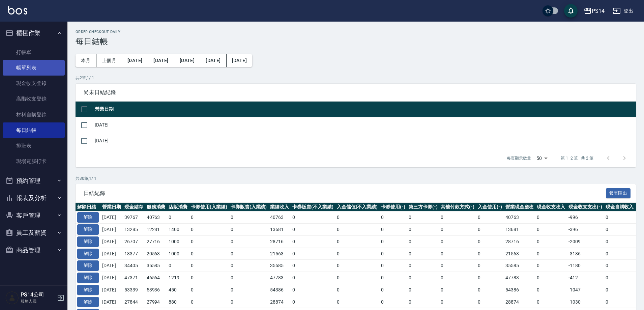
click at [37, 67] on link "帳單列表" at bounding box center [34, 68] width 62 height 16
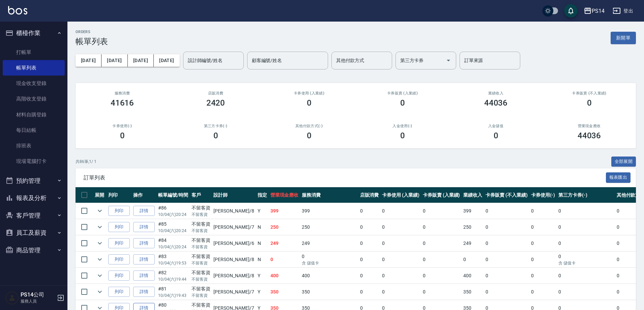
scroll to position [101, 0]
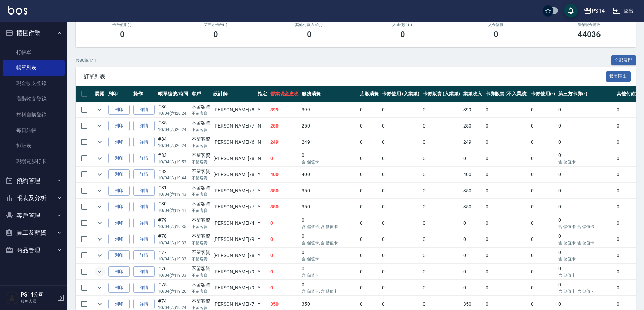
click at [97, 271] on icon "expand row" at bounding box center [100, 271] width 8 height 8
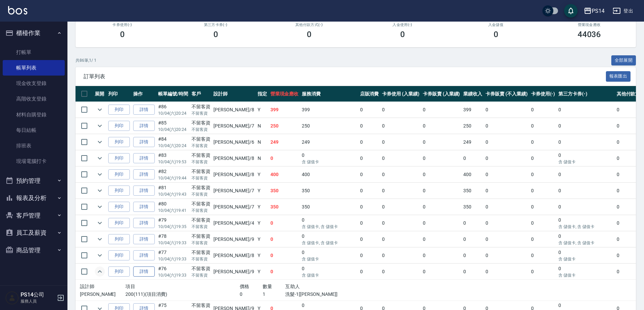
click at [145, 273] on link "詳情" at bounding box center [144, 271] width 22 height 10
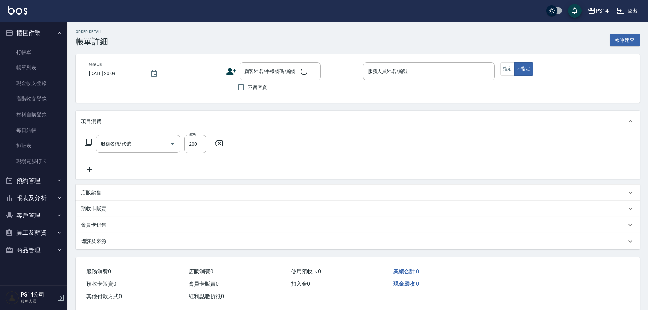
type input "2025/10/04 19:33"
checkbox input "true"
type input "楊宇霏-9"
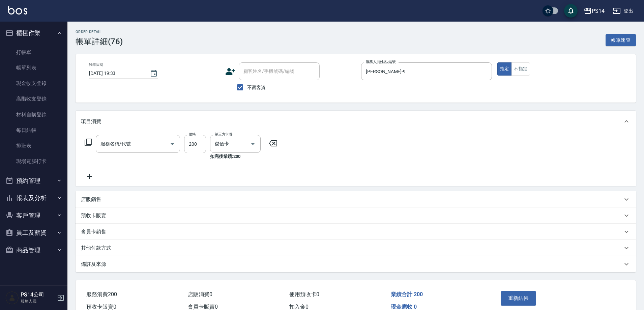
type input "200(111)"
click at [134, 143] on input "200(111)" at bounding box center [128, 144] width 59 height 12
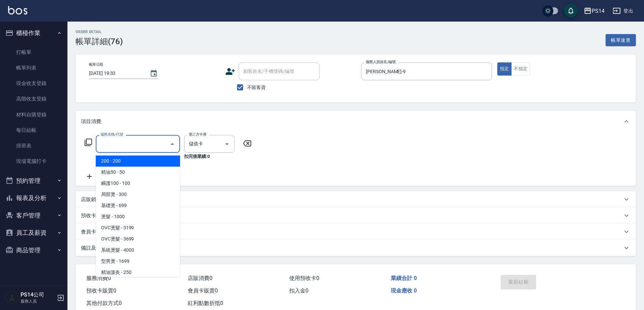
type input "6"
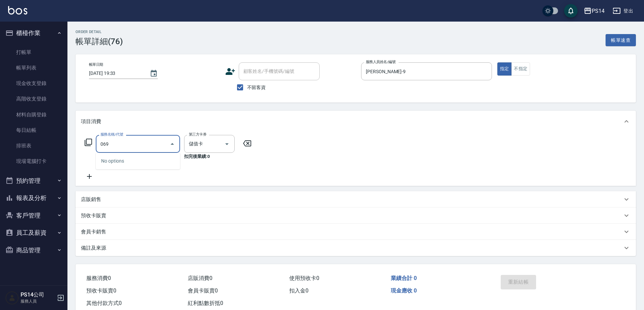
type input "0699"
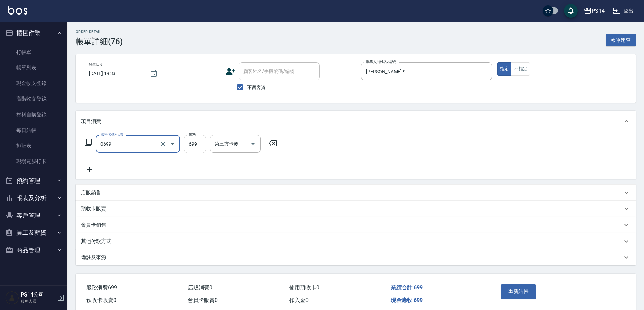
type input "精油SPA(0699)"
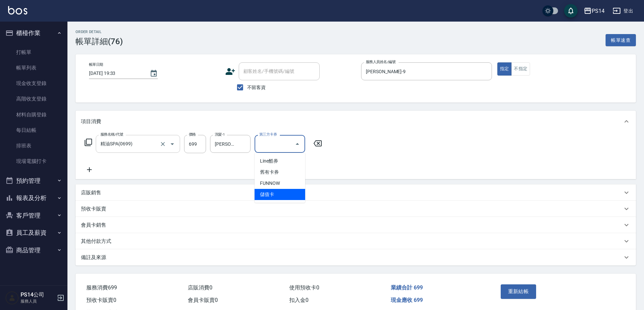
type input "儲值卡"
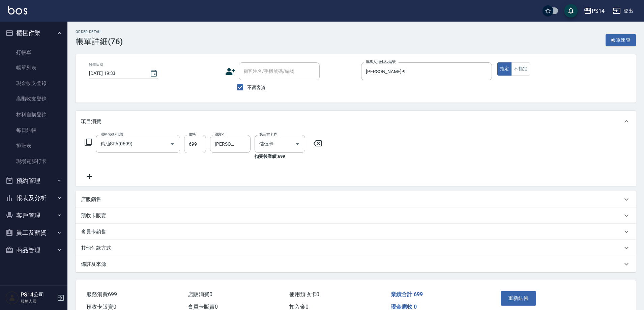
click at [93, 176] on icon at bounding box center [89, 176] width 17 height 8
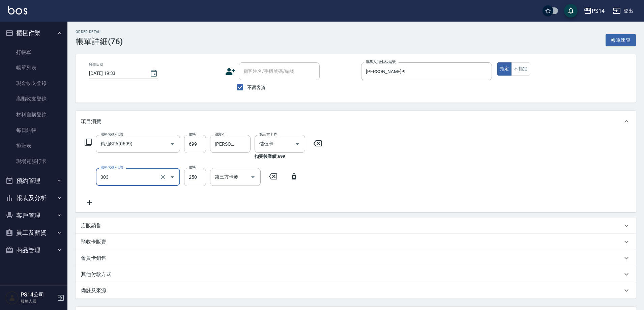
type input "剪髮(303)"
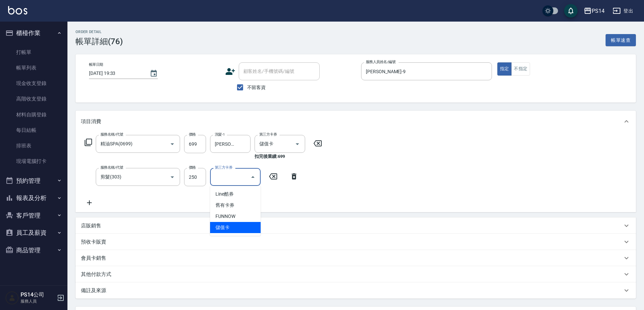
type input "儲值卡"
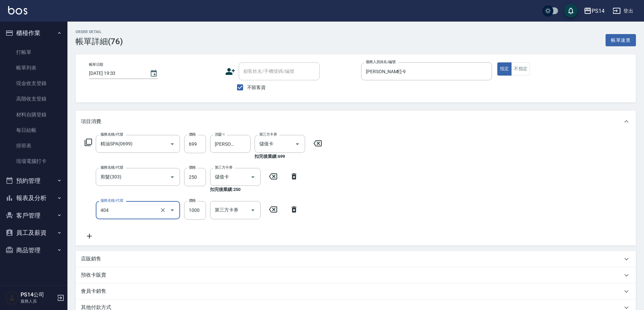
type input "1000護(404)"
type input "4"
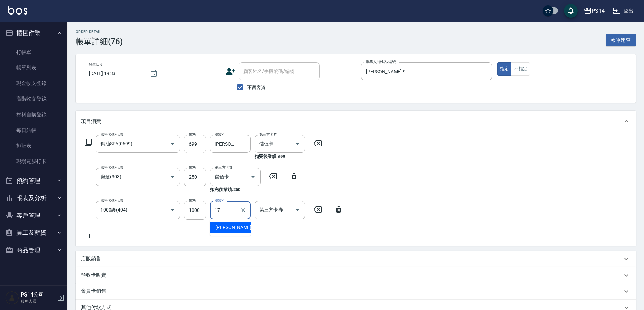
type input "陳羿淇-17"
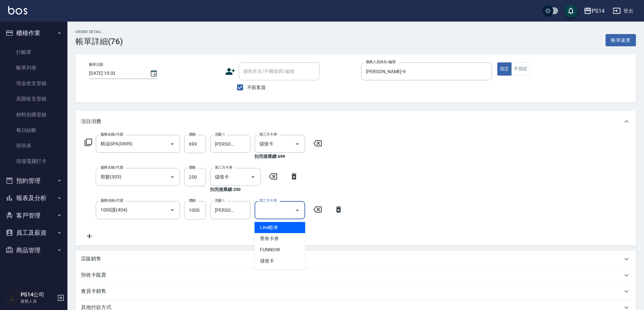
type input "儲值卡"
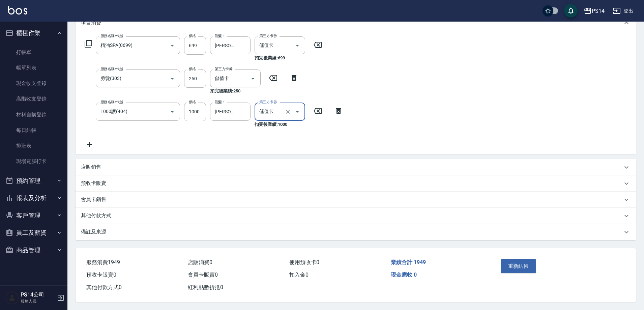
scroll to position [102, 0]
click at [500, 260] on div "重新結帳" at bounding box center [528, 270] width 61 height 29
click at [513, 269] on button "重新結帳" at bounding box center [519, 266] width 36 height 14
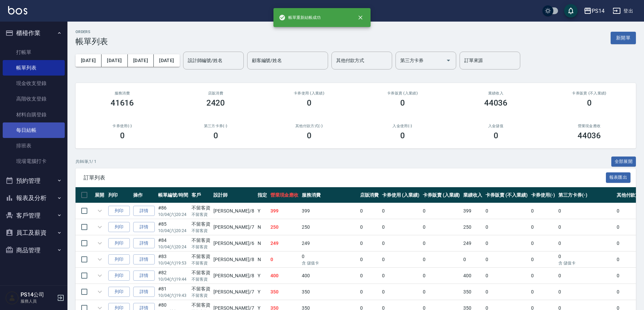
click at [28, 131] on link "每日結帳" at bounding box center [34, 130] width 62 height 16
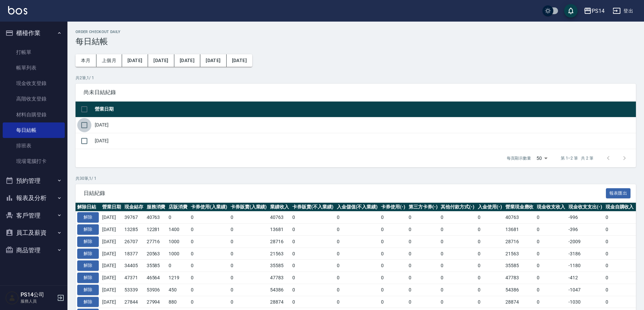
click at [83, 128] on input "checkbox" at bounding box center [84, 125] width 14 height 14
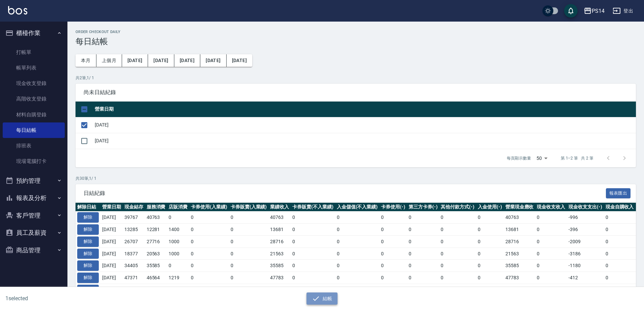
click at [324, 301] on button "結帳" at bounding box center [322, 298] width 31 height 12
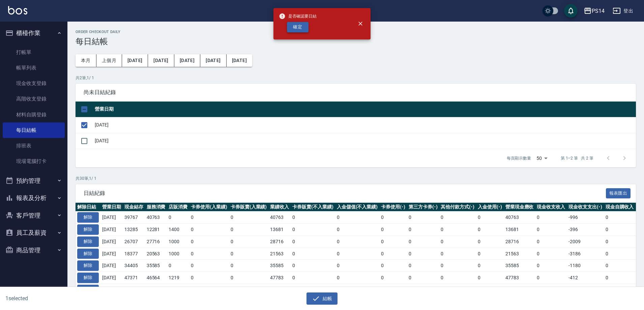
click at [304, 29] on button "確定" at bounding box center [298, 27] width 22 height 10
checkbox input "false"
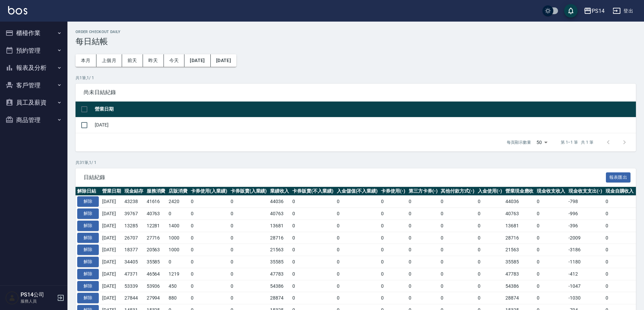
click at [17, 12] on img at bounding box center [17, 10] width 19 height 8
